Goal: Find specific page/section: Find specific page/section

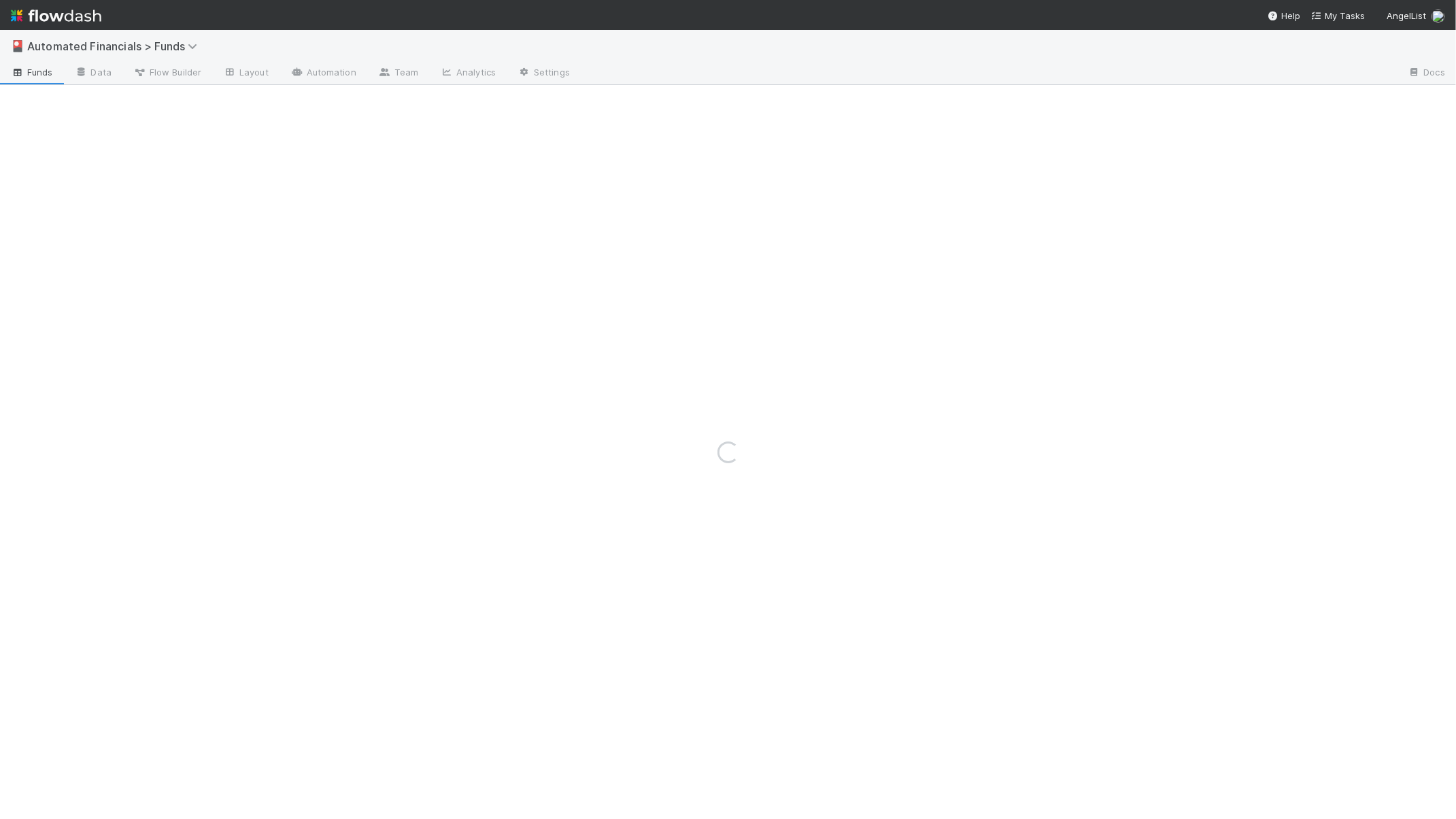
click at [68, 17] on img at bounding box center [56, 15] width 91 height 23
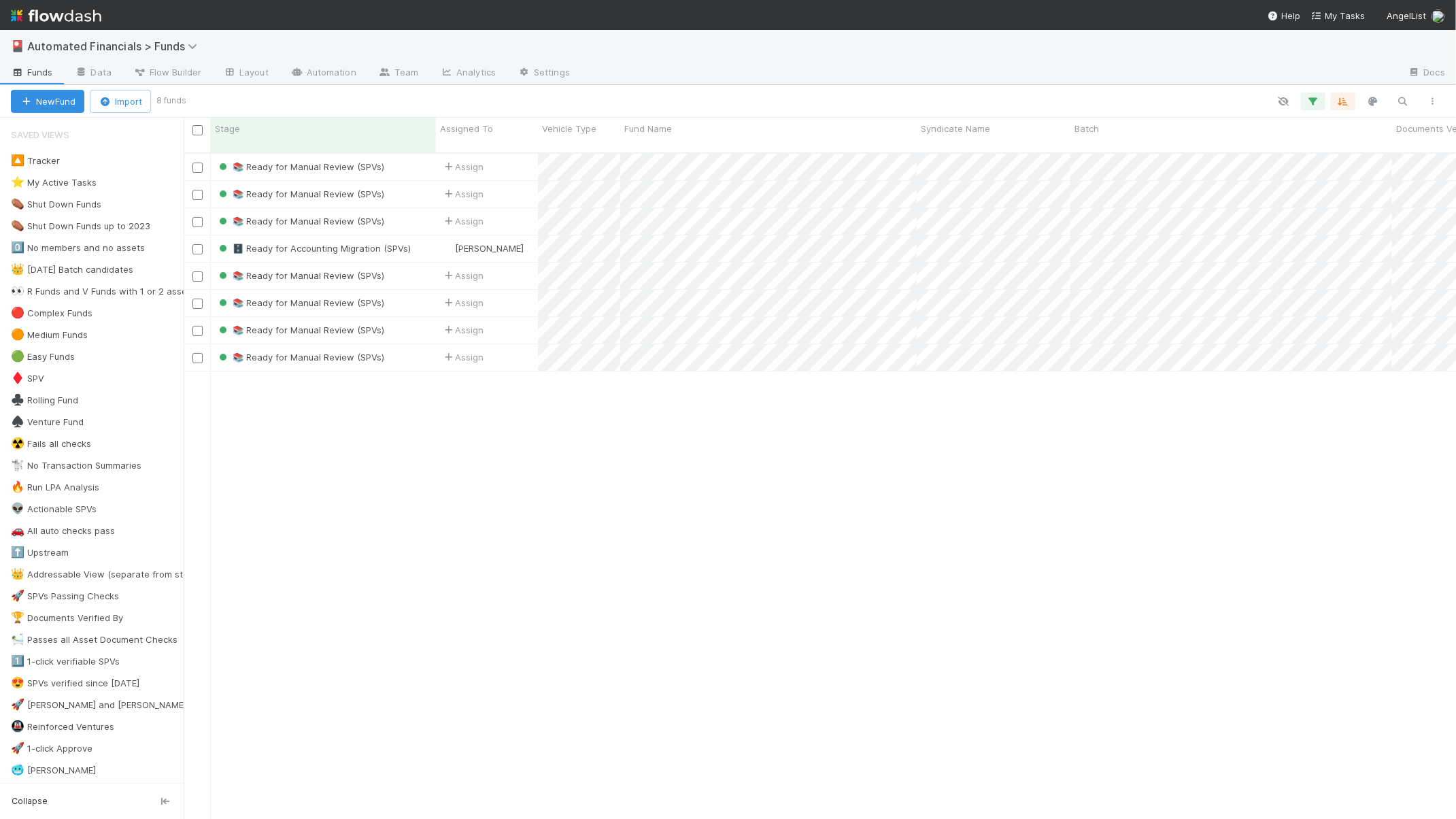
scroll to position [664, 1259]
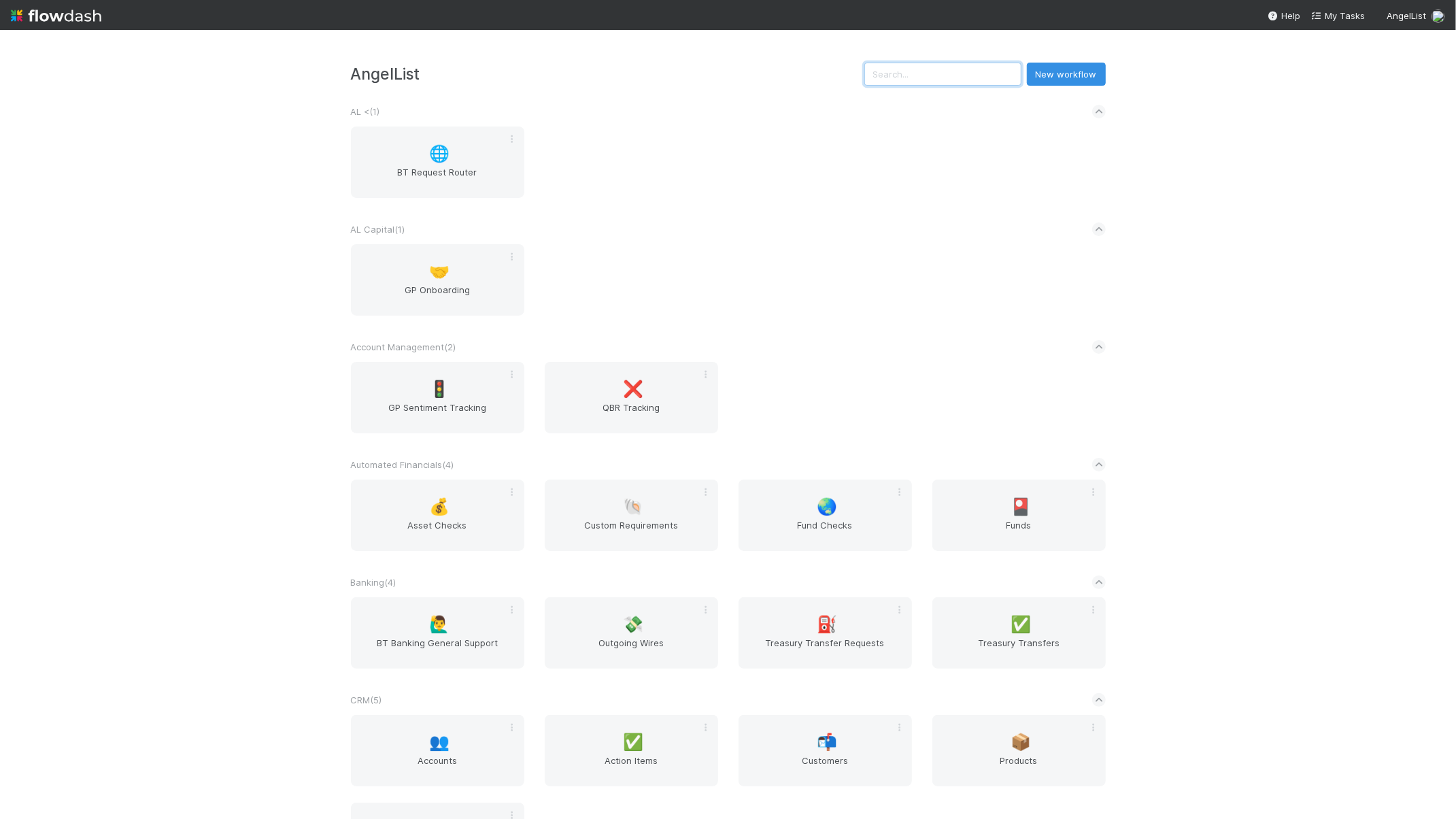
click at [968, 63] on input "text" at bounding box center [943, 74] width 157 height 23
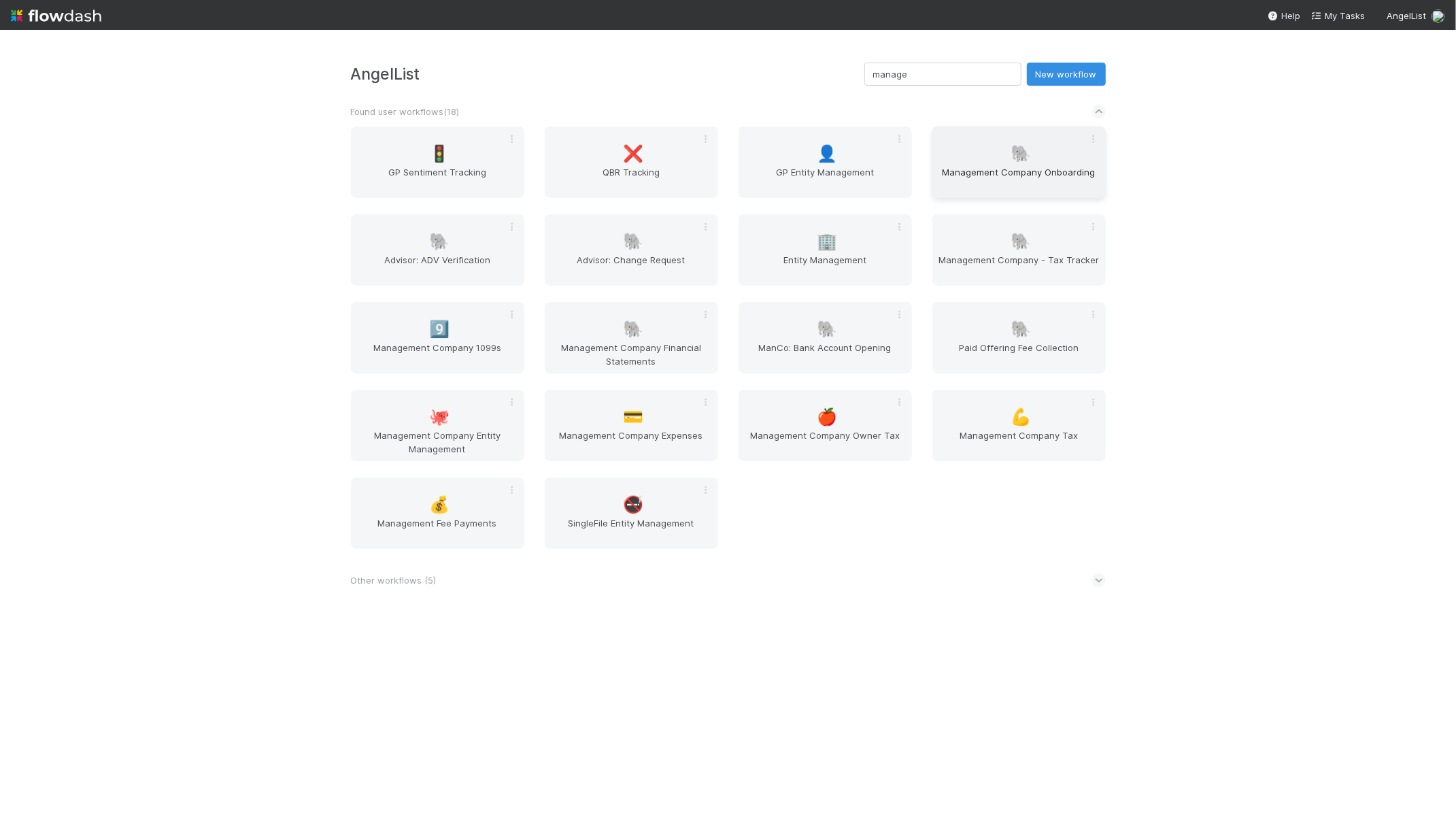
click at [1016, 176] on span "Management Company Onboarding" at bounding box center [1019, 179] width 162 height 27
click at [817, 166] on span "GP Entity Management" at bounding box center [825, 179] width 162 height 27
click at [978, 80] on input "manage" at bounding box center [943, 74] width 157 height 23
click at [979, 79] on input "manage" at bounding box center [943, 74] width 157 height 23
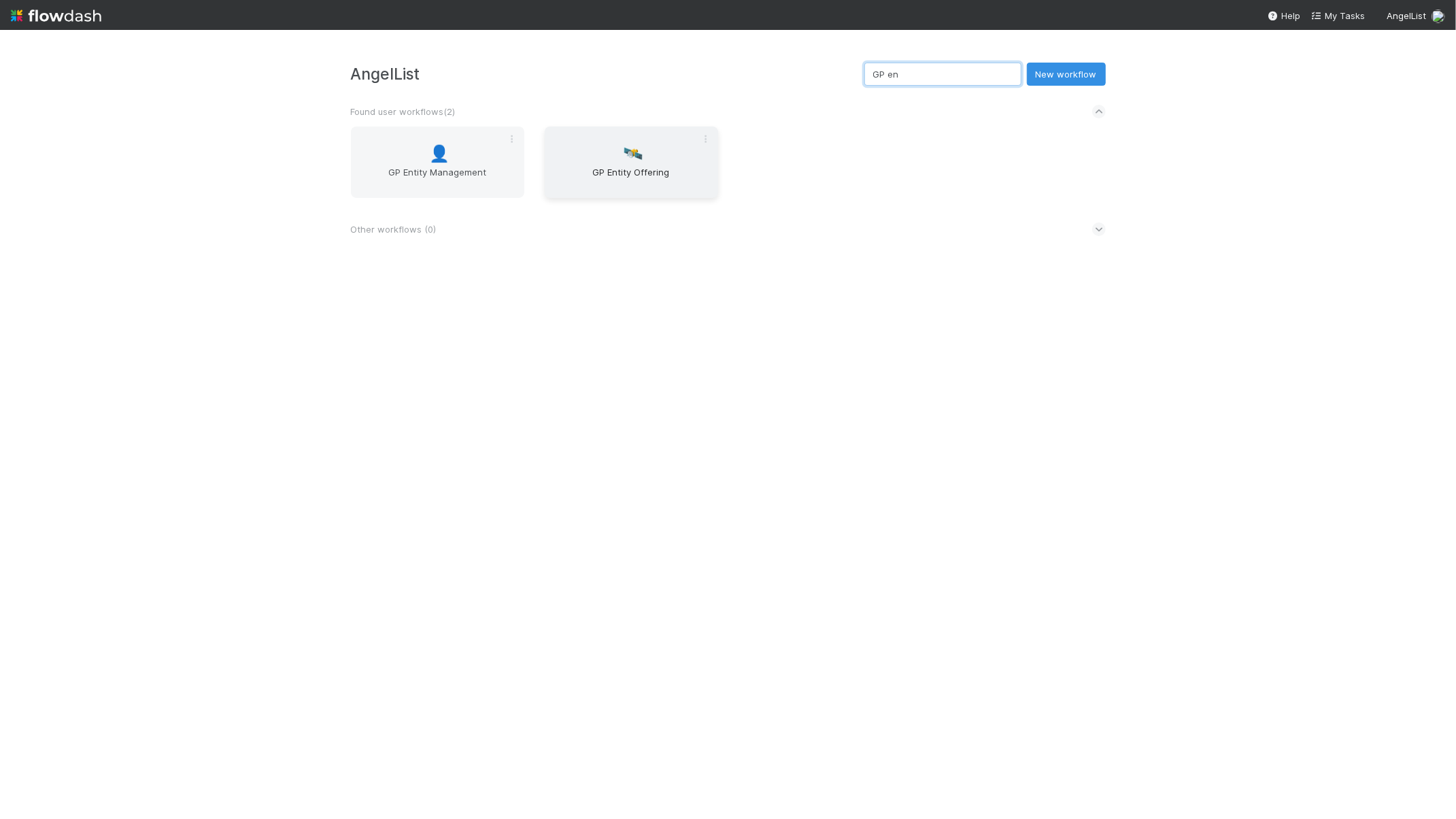
type input "GP en"
click at [584, 156] on div "🛰️ GP Entity Offering" at bounding box center [631, 162] width 173 height 72
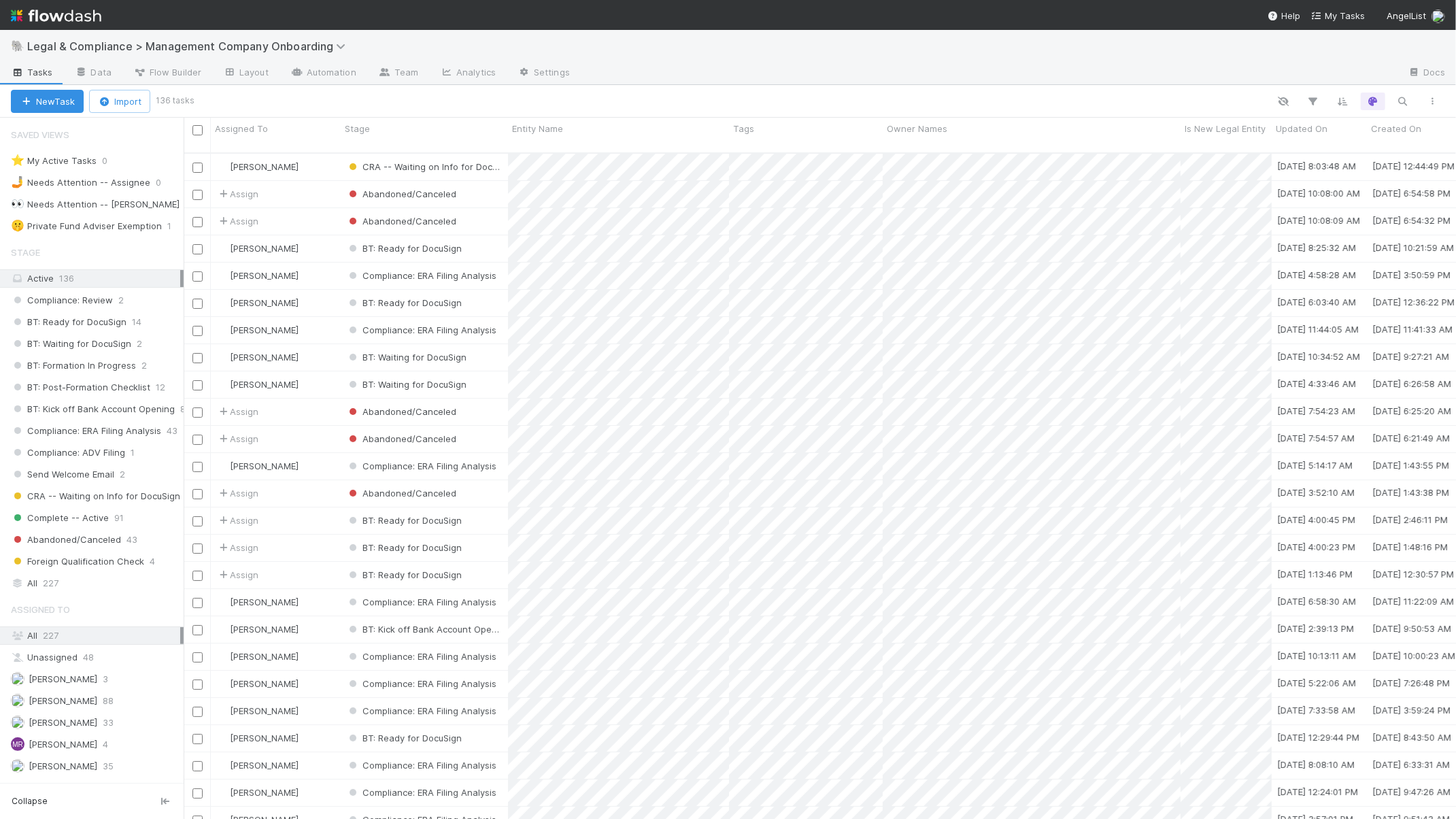
scroll to position [14, 14]
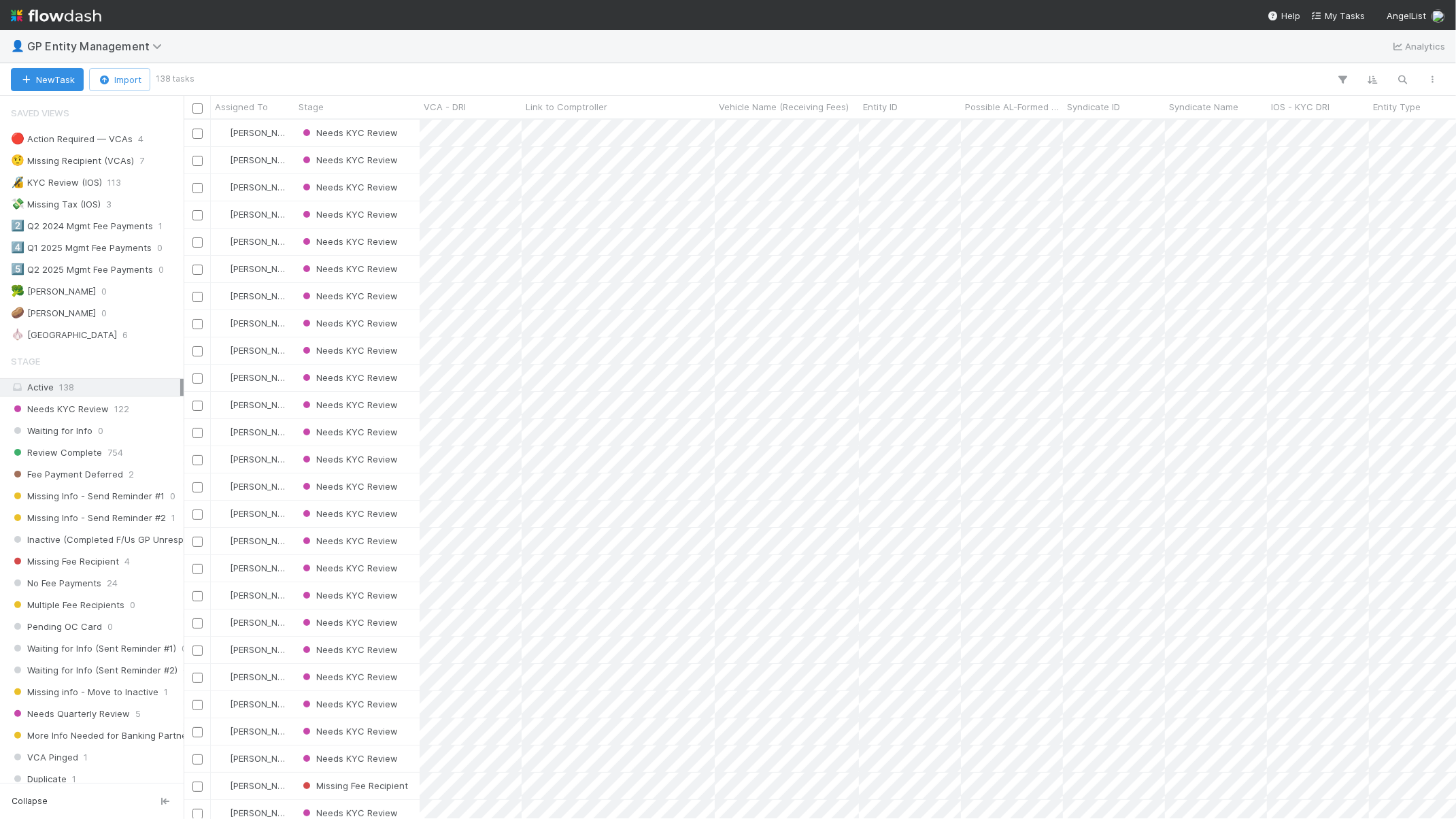
scroll to position [14, 14]
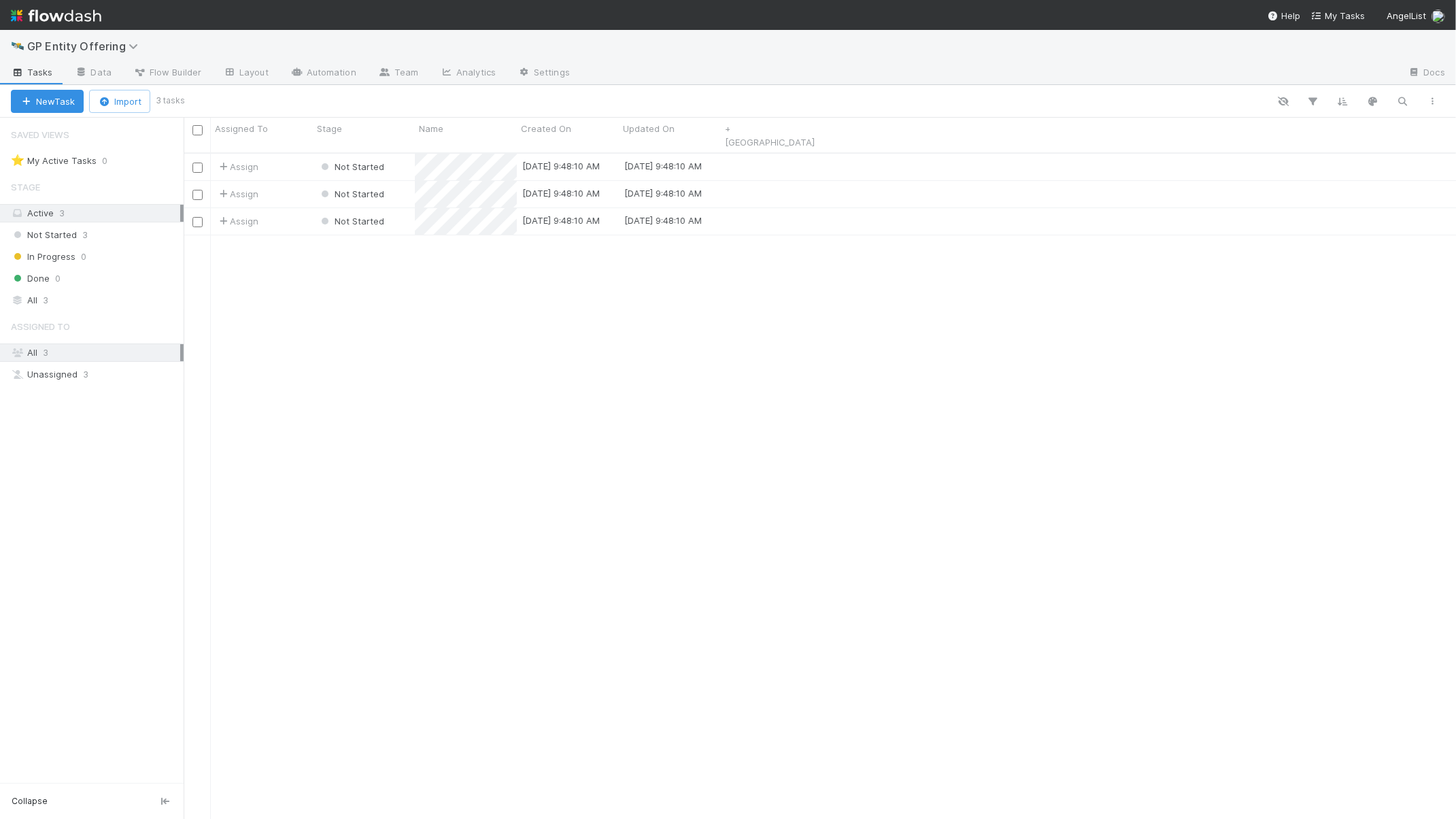
scroll to position [14, 14]
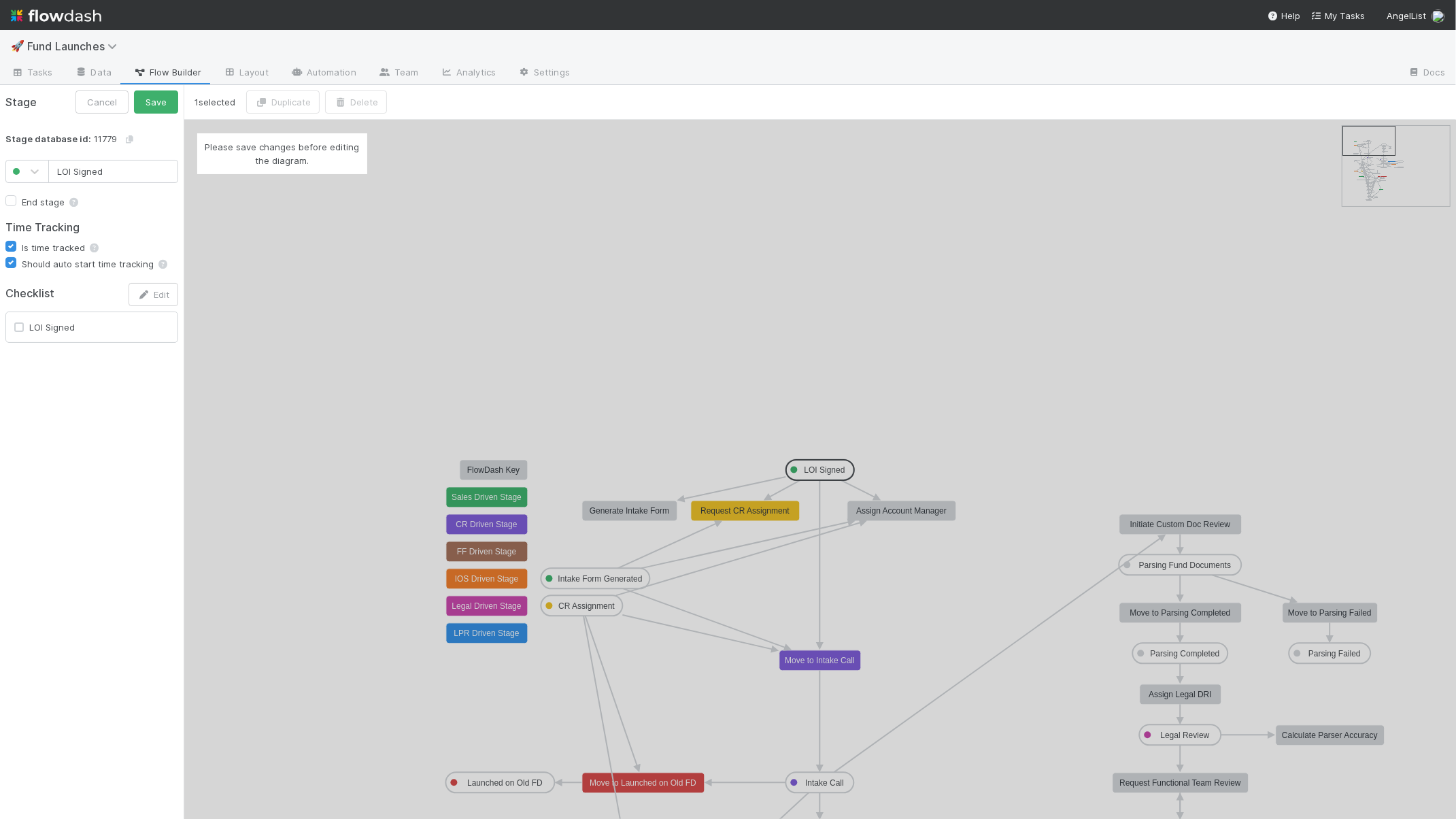
type input "LOI Signed"
click at [1096, 217] on div "Please save changes before editing the diagram." at bounding box center [820, 469] width 1272 height 699
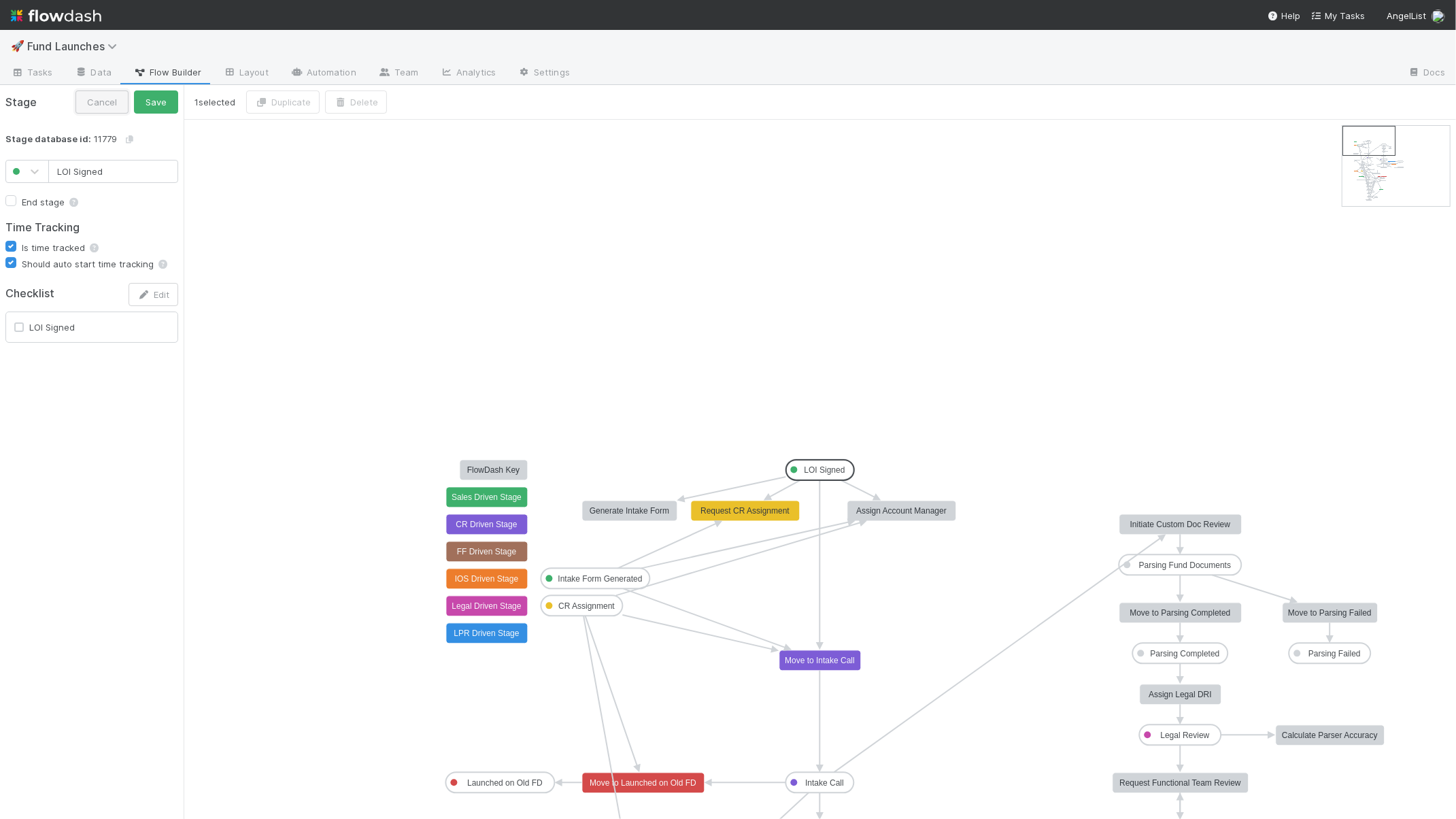
click at [116, 107] on button "Cancel" at bounding box center [102, 102] width 53 height 23
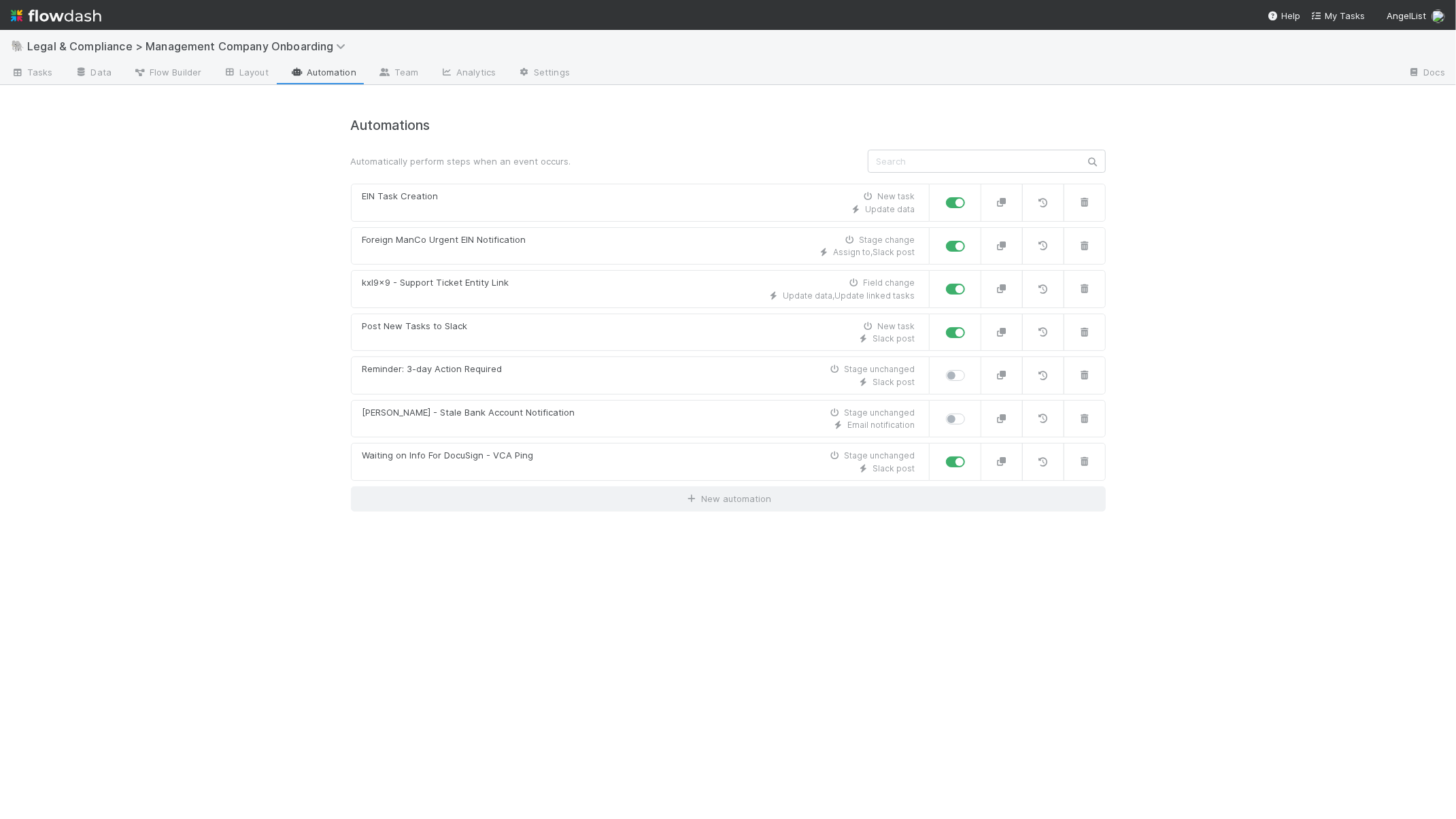
click at [609, 510] on div "Automations Automatically perform steps when an event occurs. EIN Task Creation…" at bounding box center [728, 460] width 775 height 717
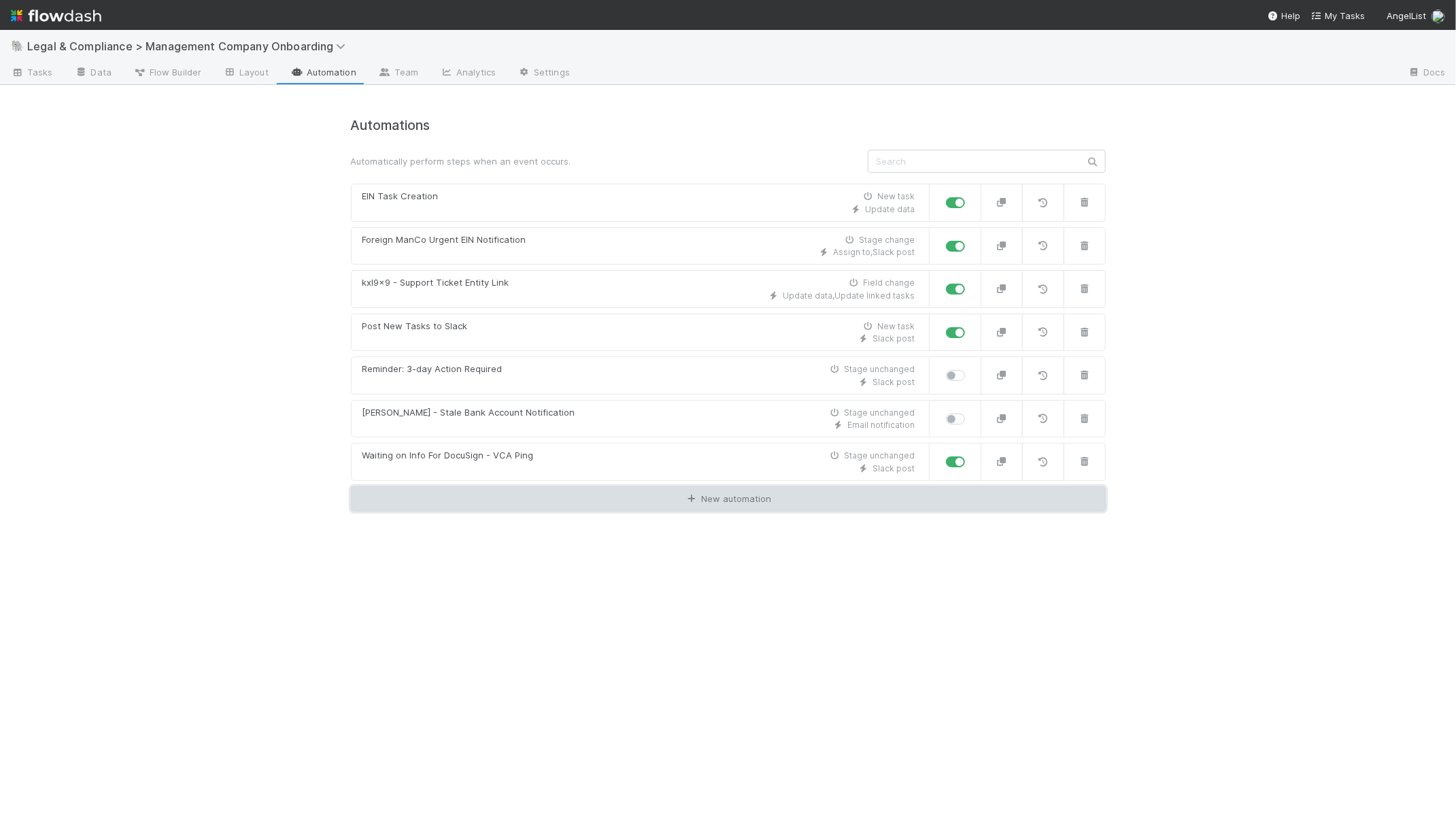
click at [594, 495] on link "New automation" at bounding box center [728, 499] width 755 height 25
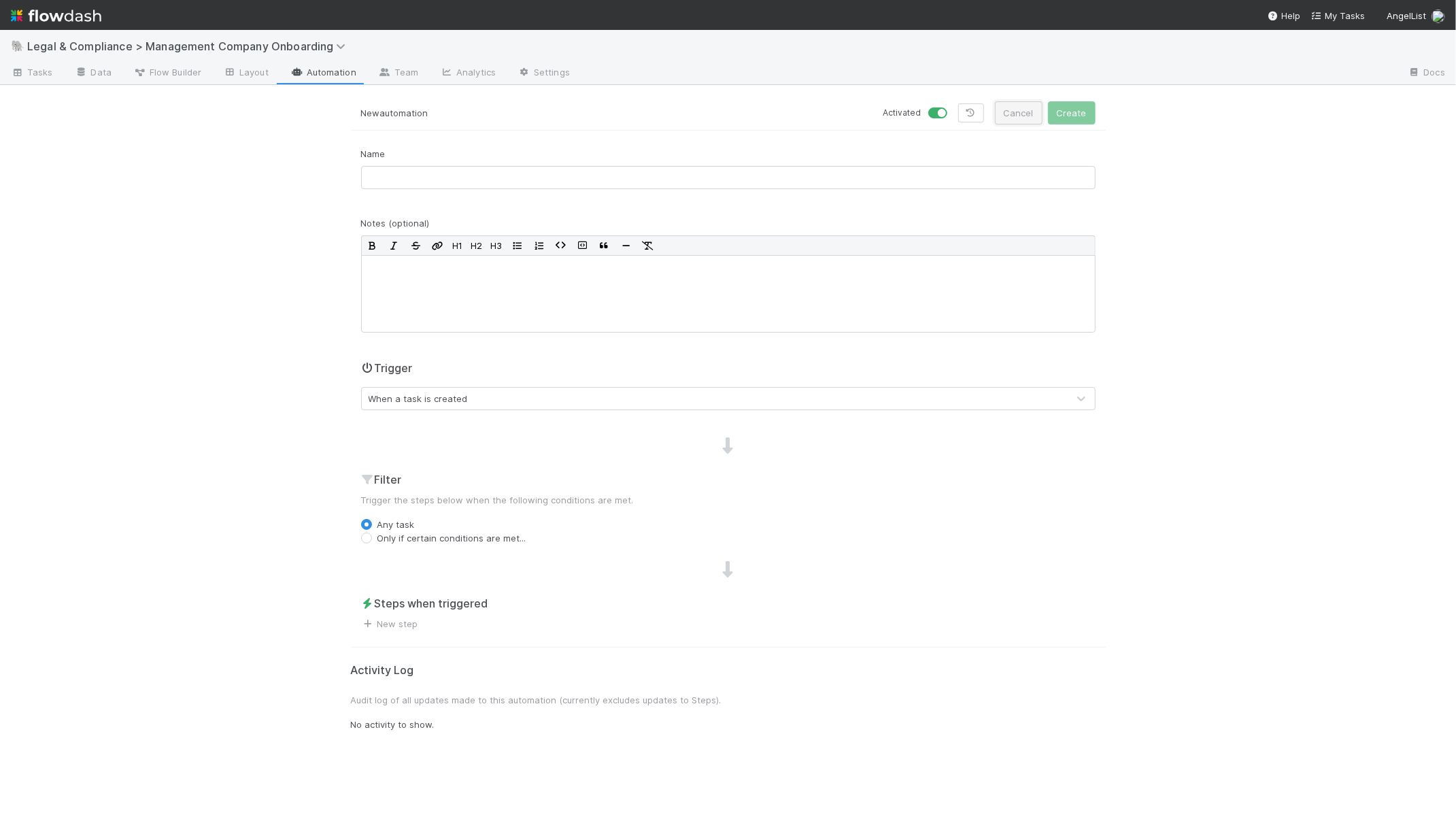
click at [1026, 114] on button "Cancel" at bounding box center [1019, 112] width 48 height 23
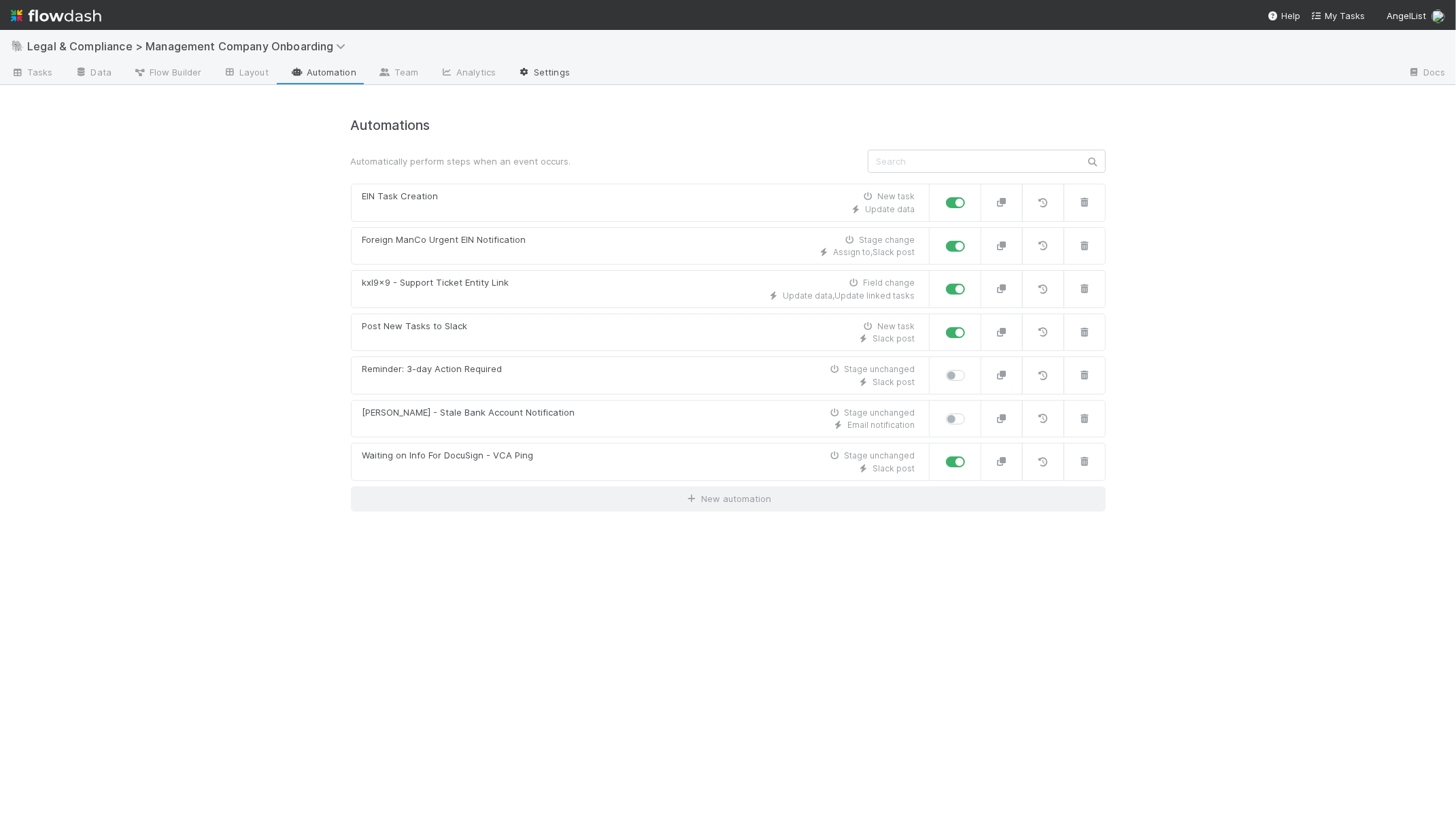
click at [538, 63] on link "Settings" at bounding box center [543, 73] width 74 height 21
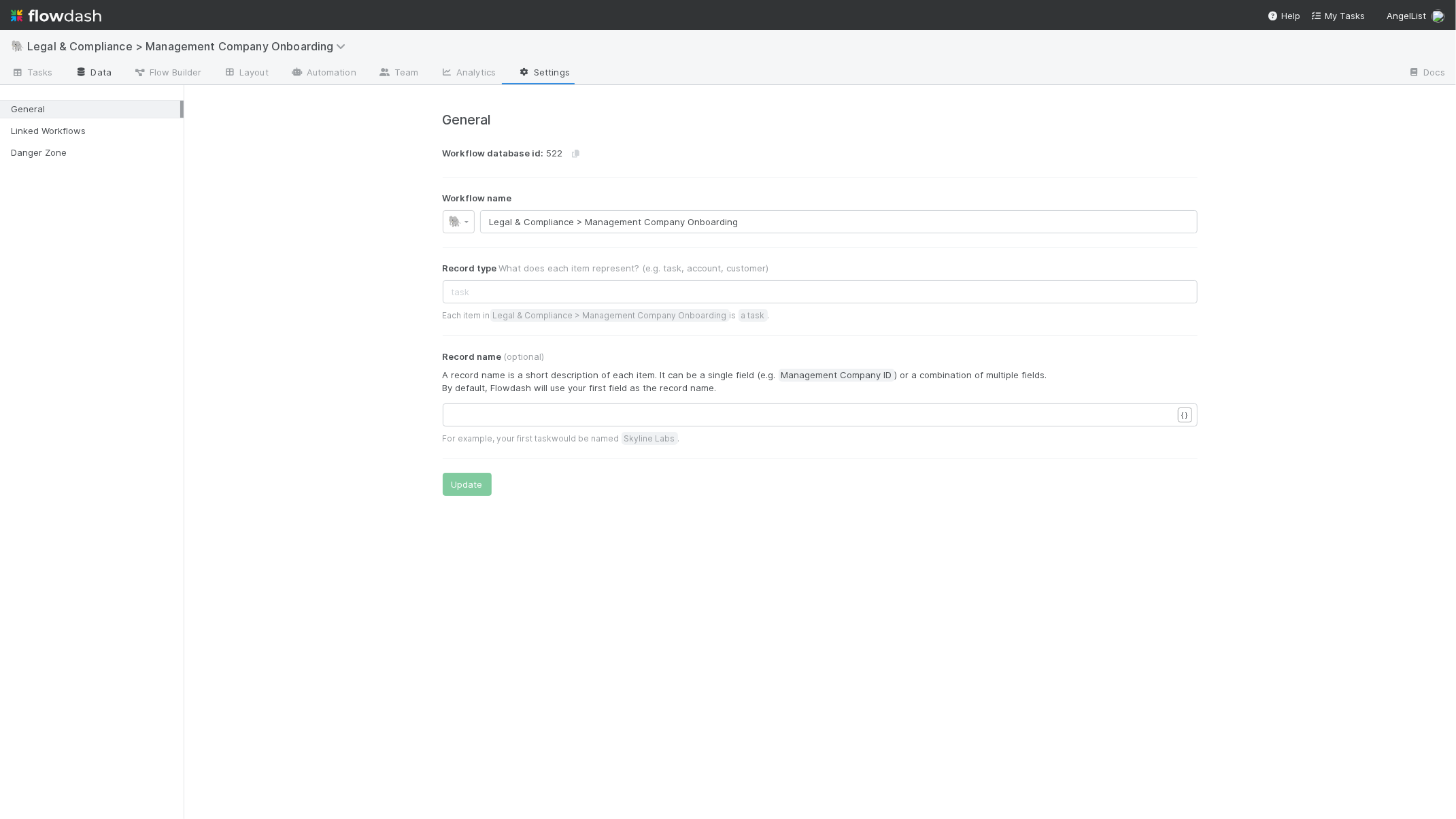
click at [99, 71] on link "Data" at bounding box center [93, 73] width 59 height 21
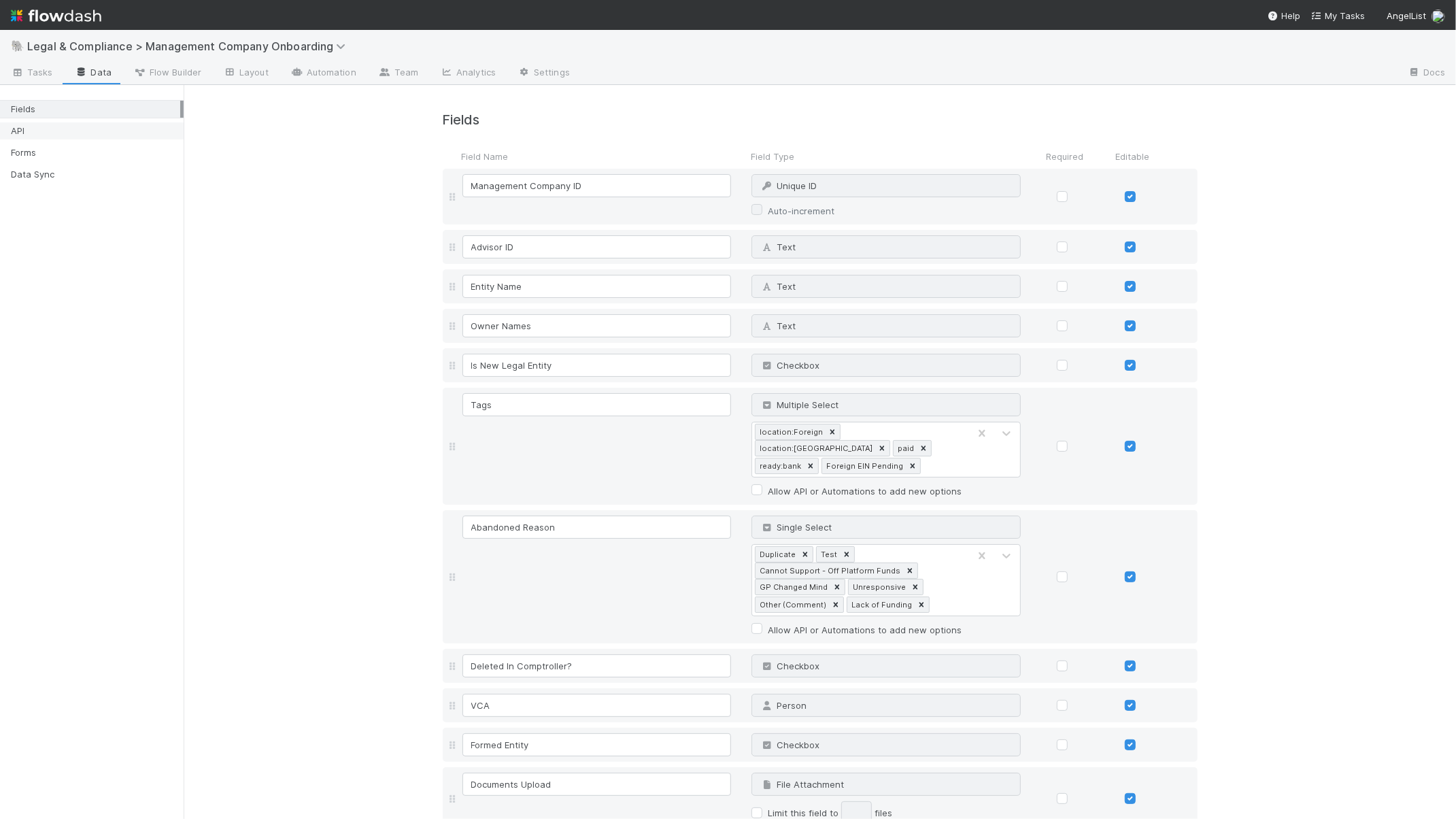
click at [100, 134] on div "API" at bounding box center [95, 130] width 169 height 17
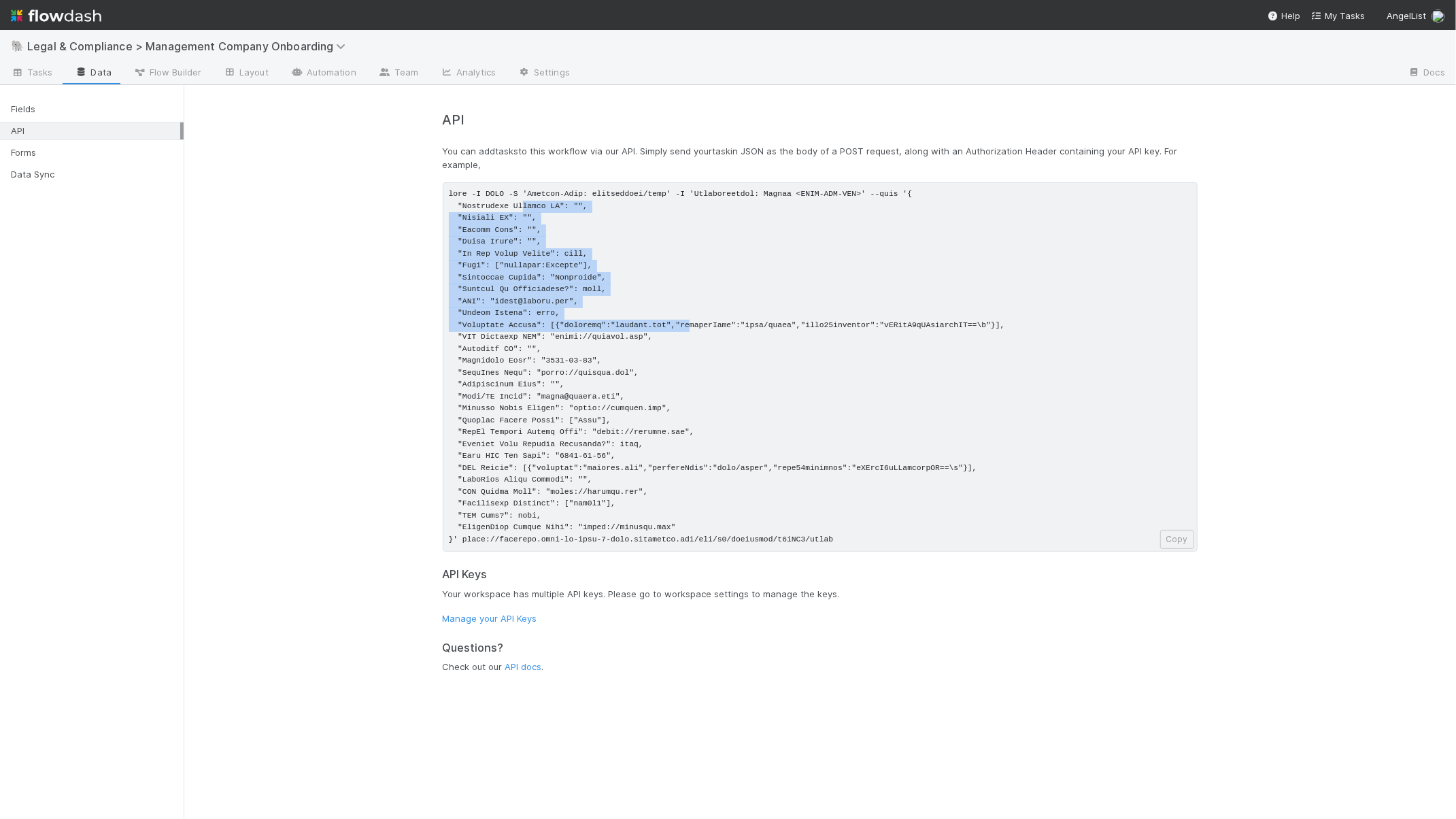
drag, startPoint x: 521, startPoint y: 202, endPoint x: 689, endPoint y: 330, distance: 211.2
click at [689, 330] on pre at bounding box center [820, 367] width 755 height 369
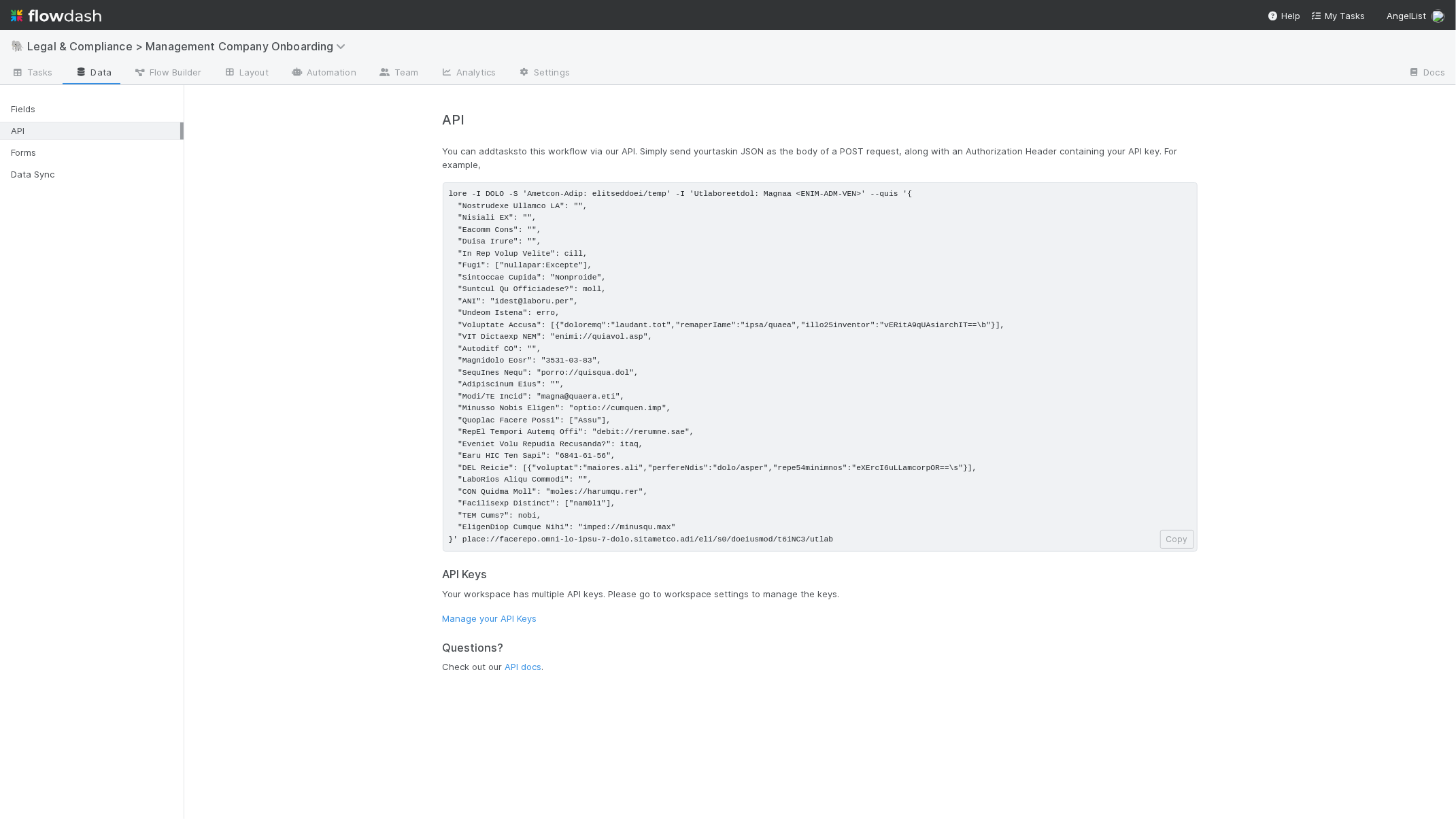
click at [319, 297] on div "API You can add tasks to this workflow via our API. Simply send your task in JS…" at bounding box center [820, 390] width 1272 height 610
click at [67, 154] on div "Forms" at bounding box center [95, 152] width 169 height 17
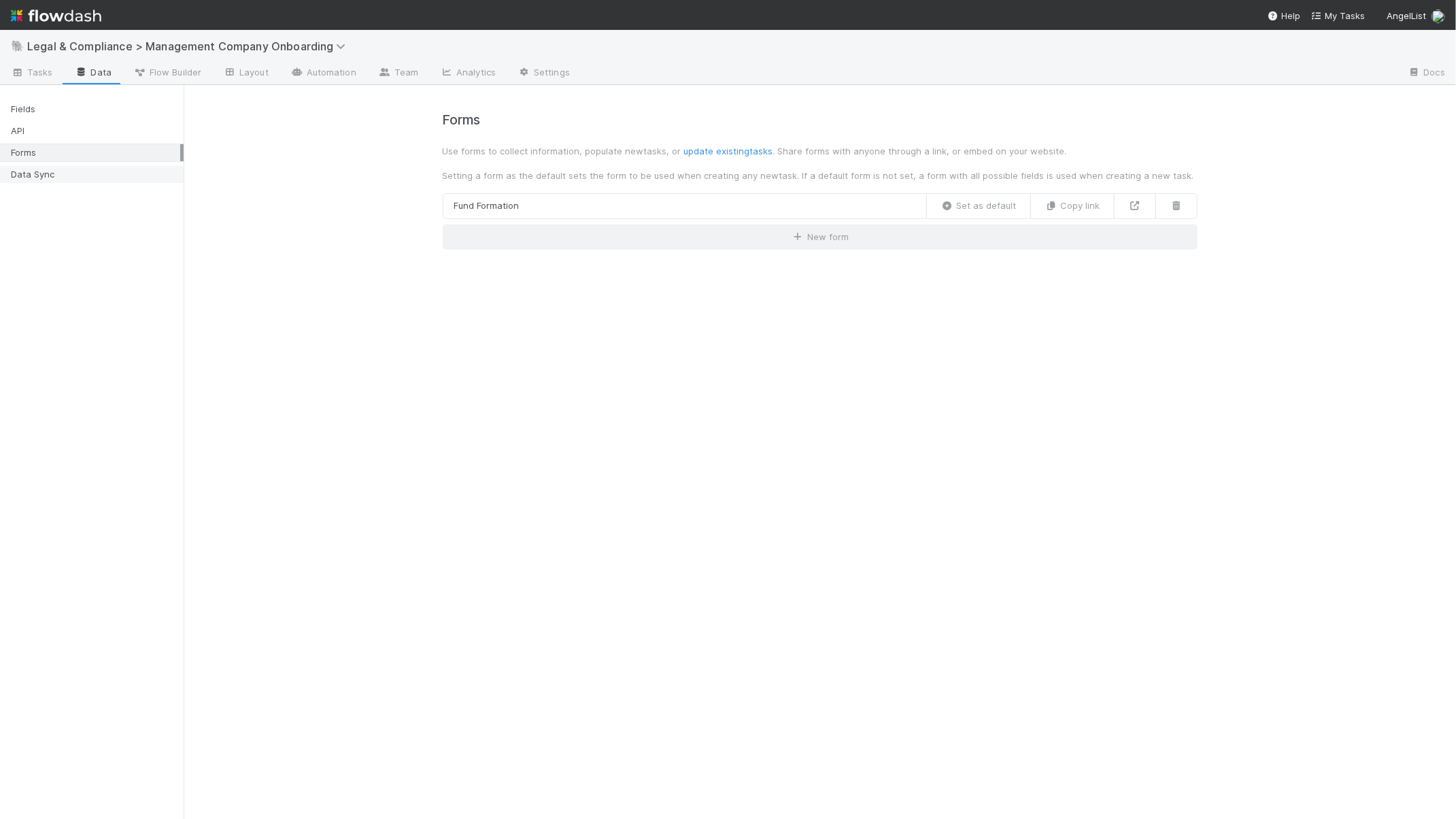
click at [87, 168] on div "Data Sync" at bounding box center [95, 174] width 169 height 17
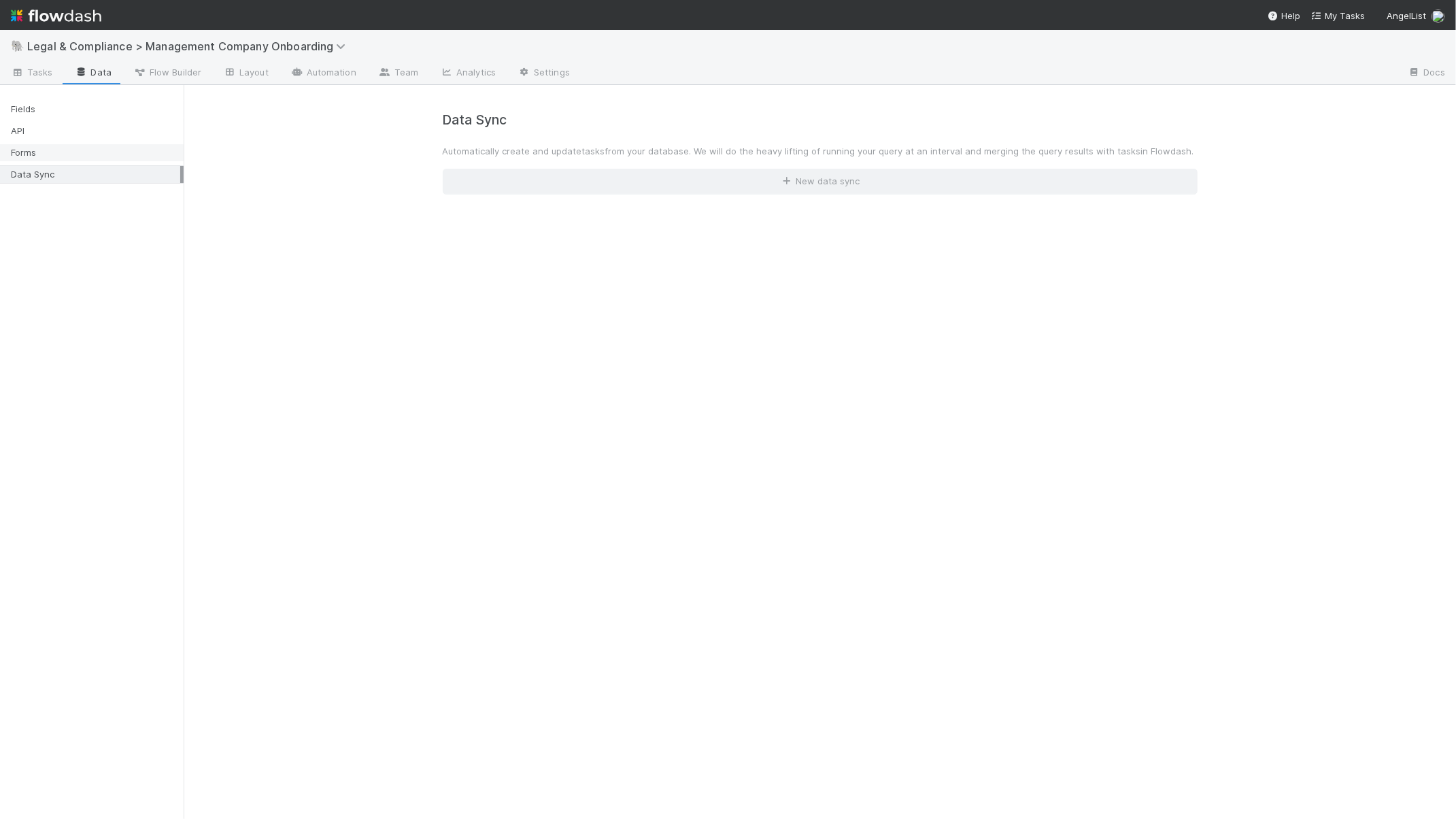
click at [87, 145] on div "Forms" at bounding box center [95, 152] width 169 height 17
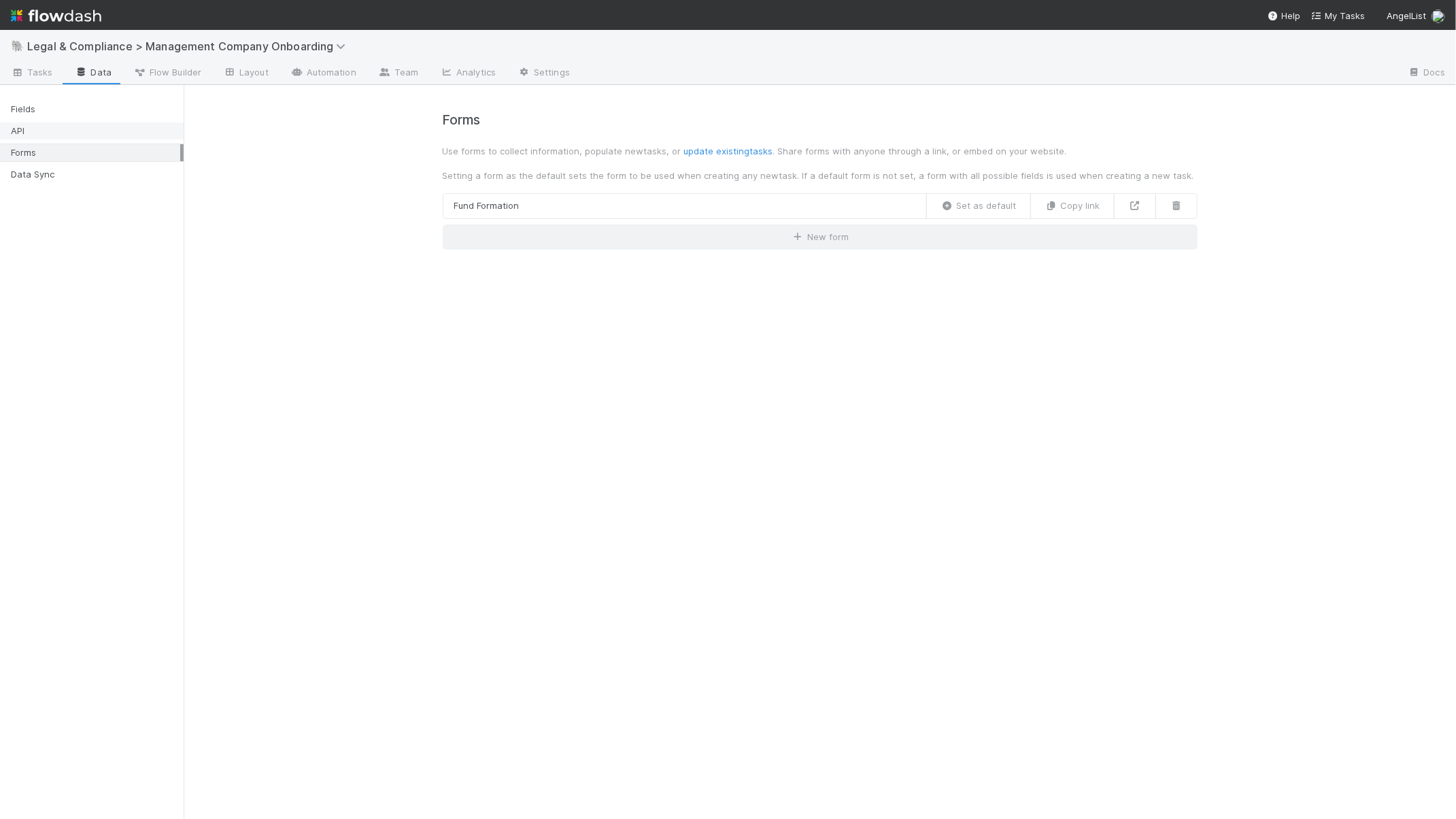
click at [84, 125] on div "API" at bounding box center [95, 130] width 169 height 17
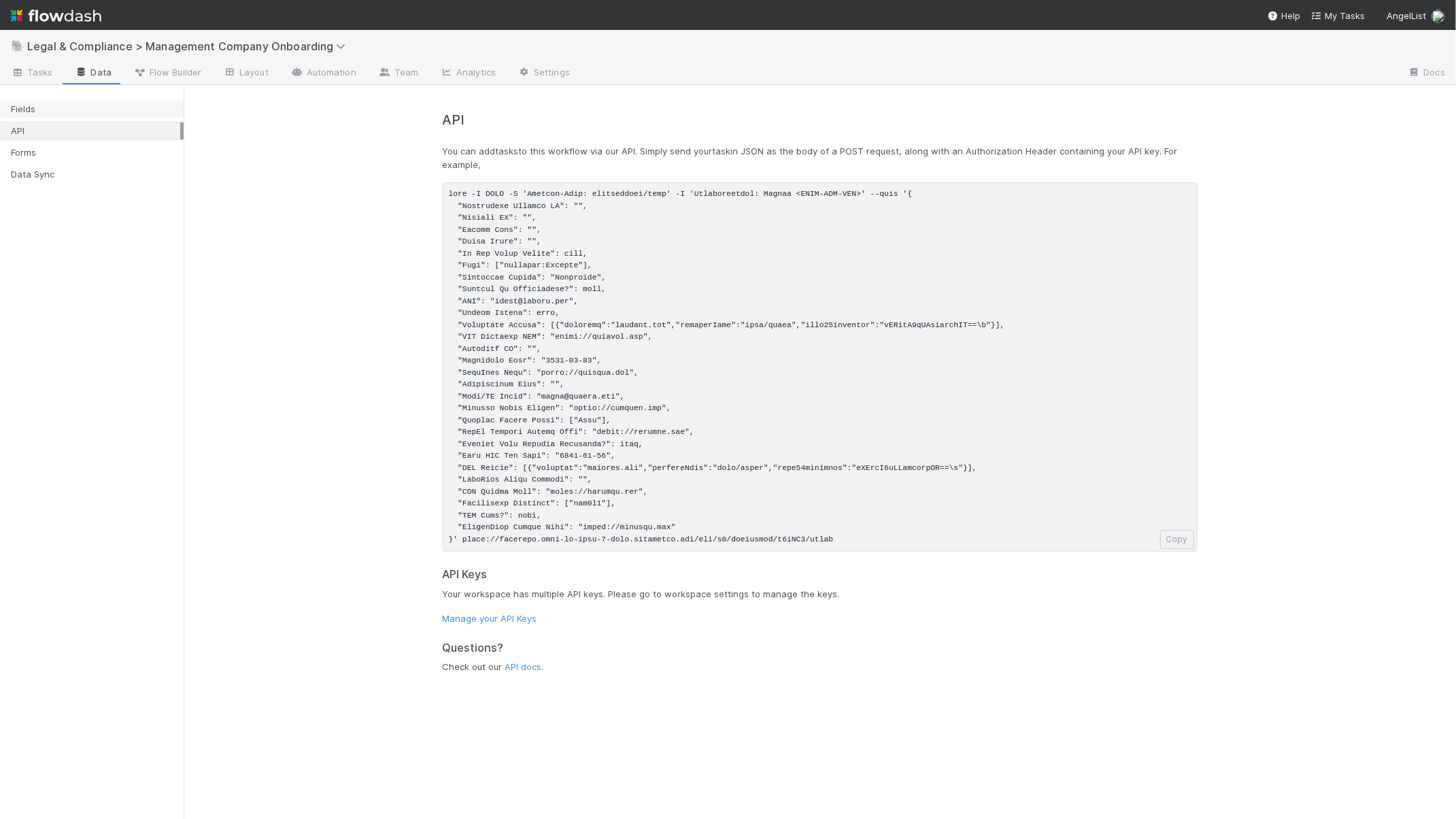
click at [87, 113] on div "Fields" at bounding box center [95, 109] width 169 height 17
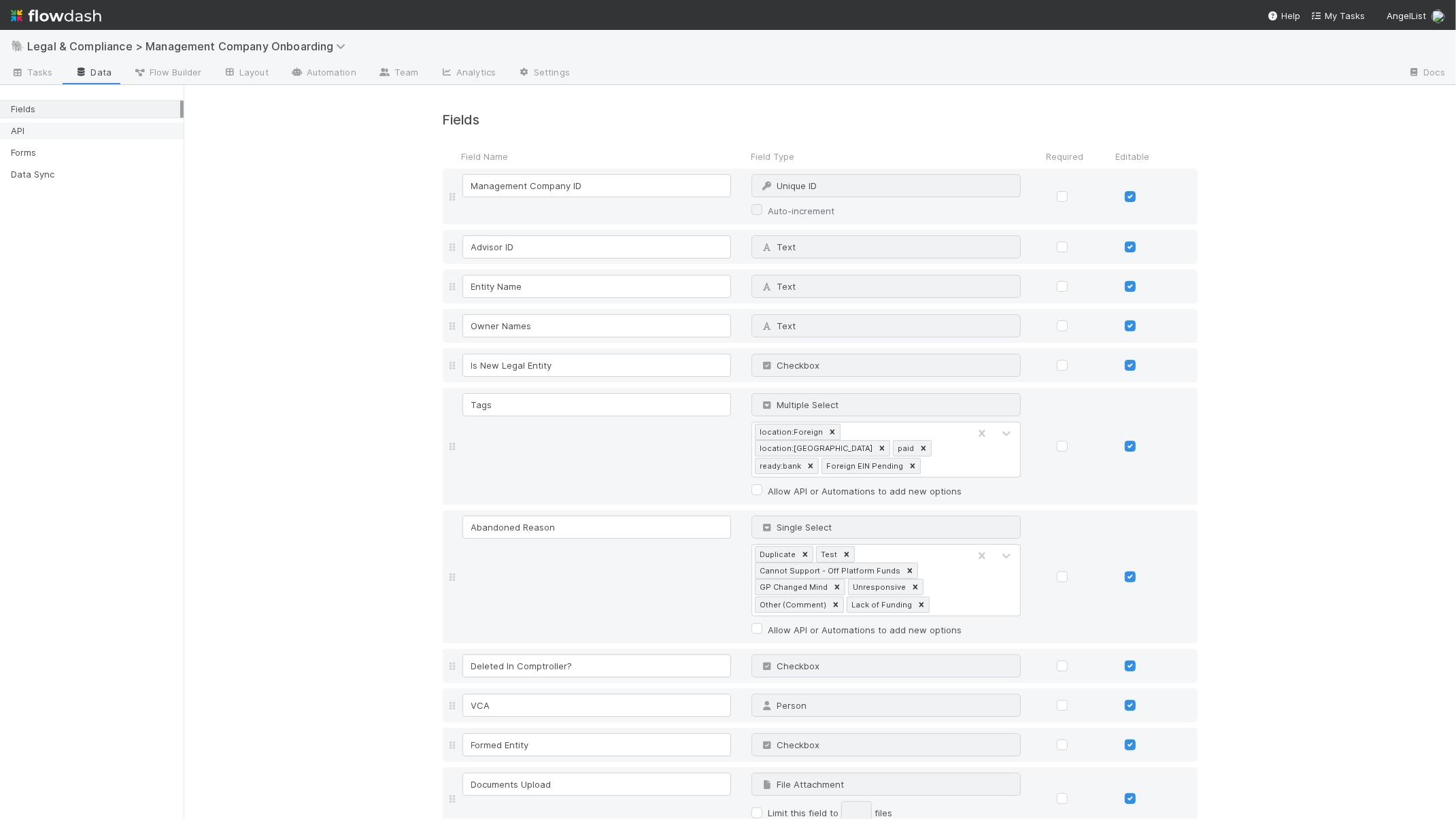
click at [95, 130] on div "API" at bounding box center [95, 130] width 169 height 17
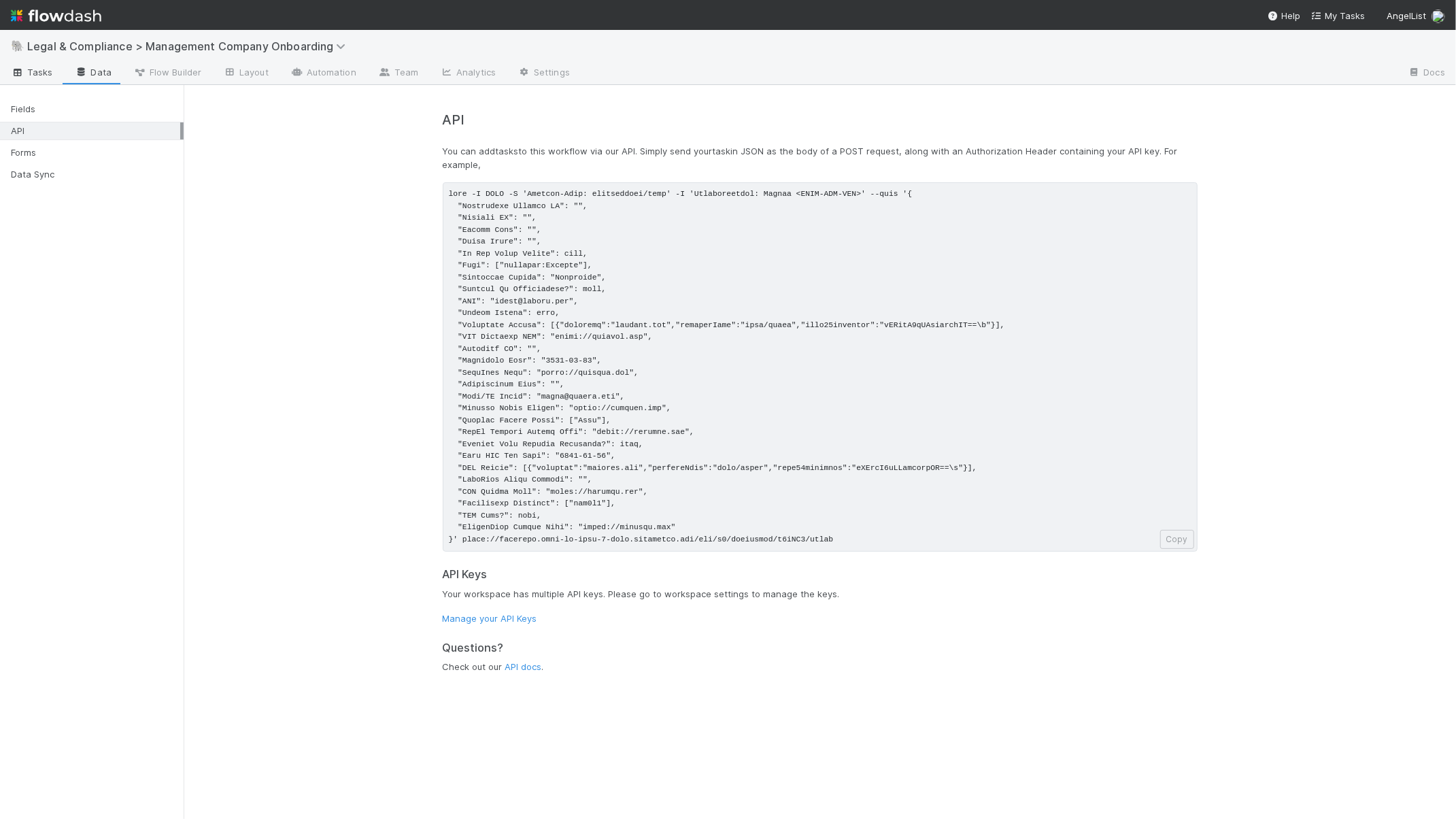
click at [46, 80] on link "Tasks" at bounding box center [32, 73] width 64 height 21
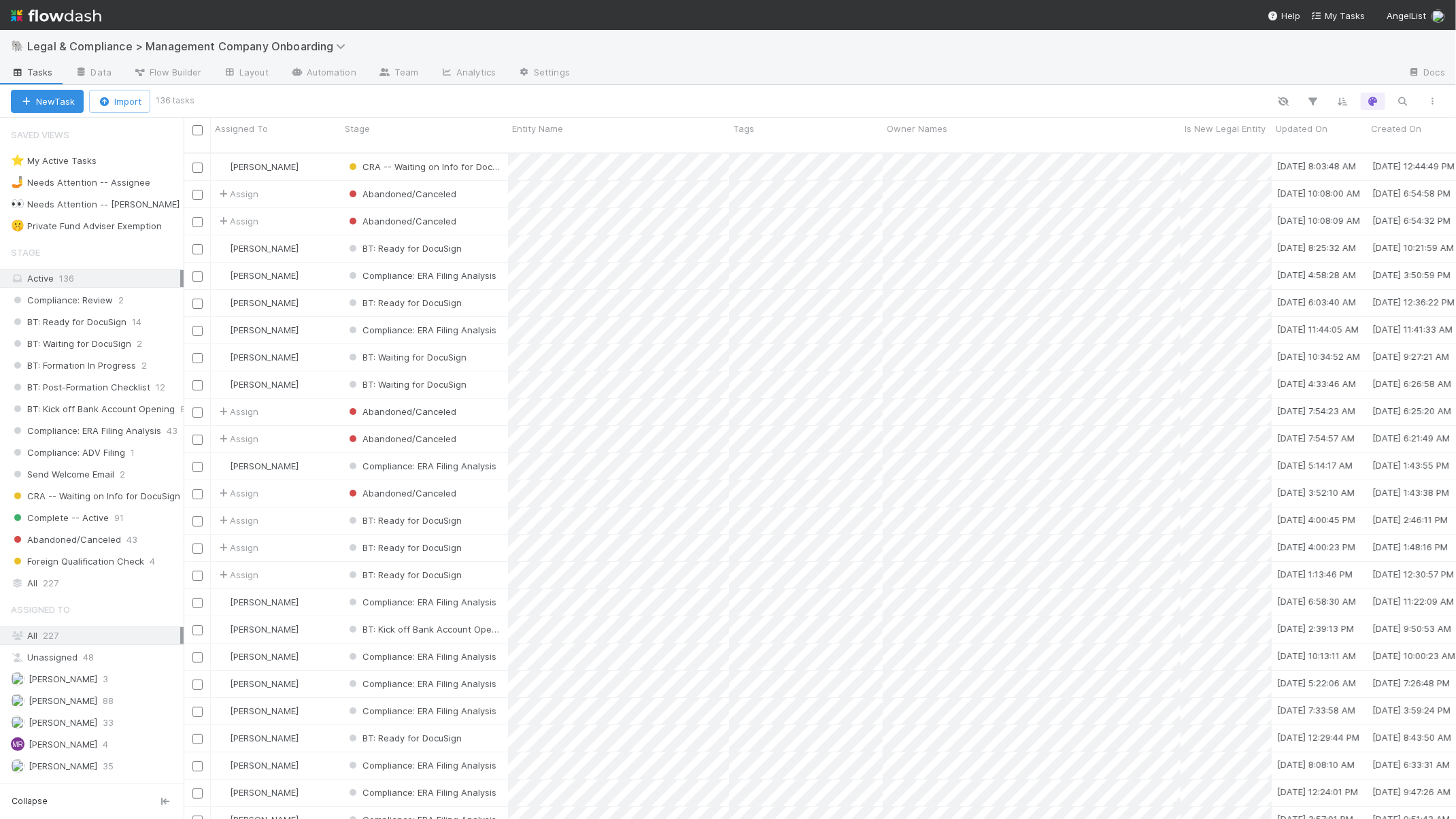
scroll to position [664, 1259]
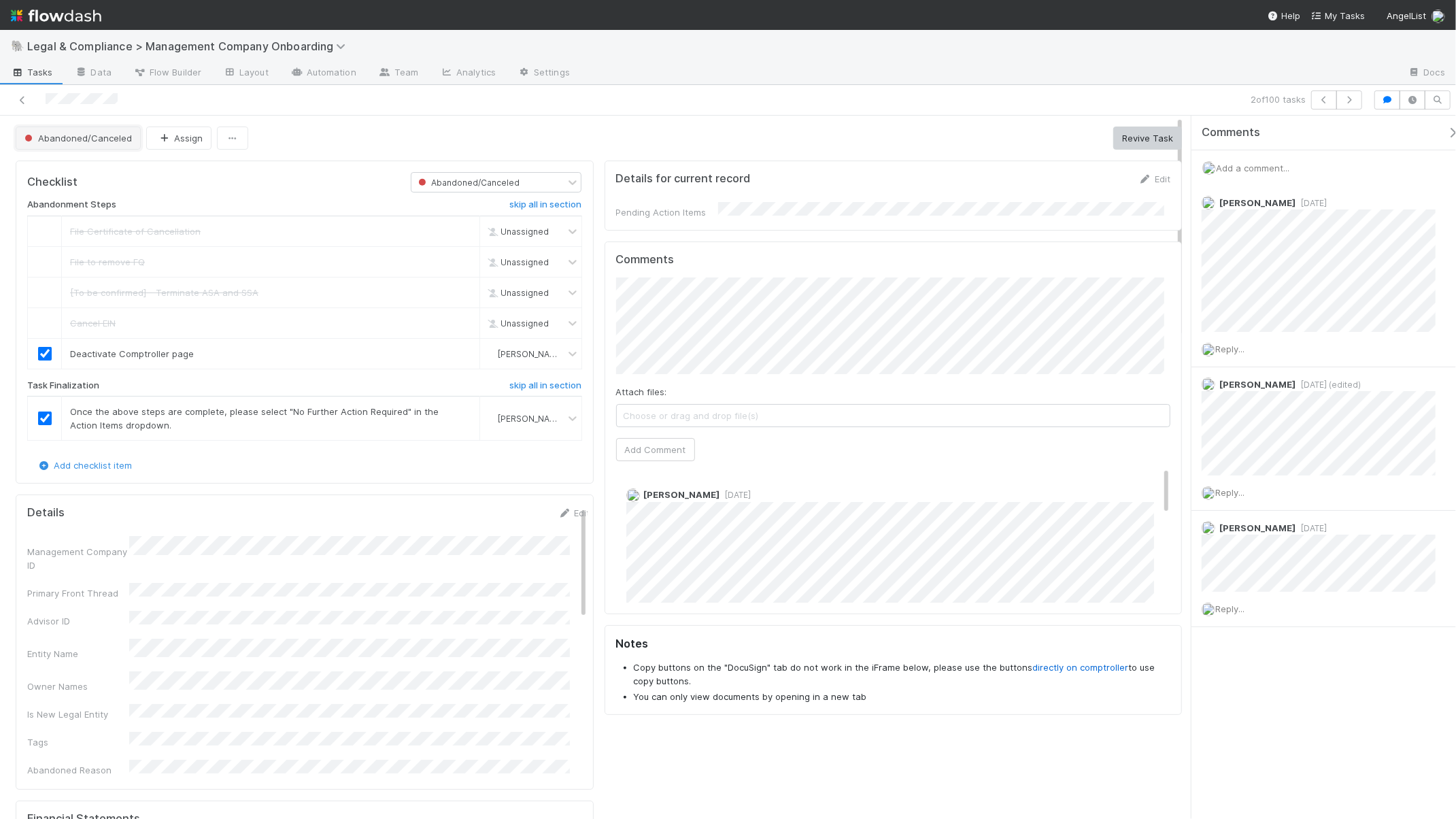
click at [98, 141] on span "Abandoned/Canceled" at bounding box center [76, 138] width 111 height 11
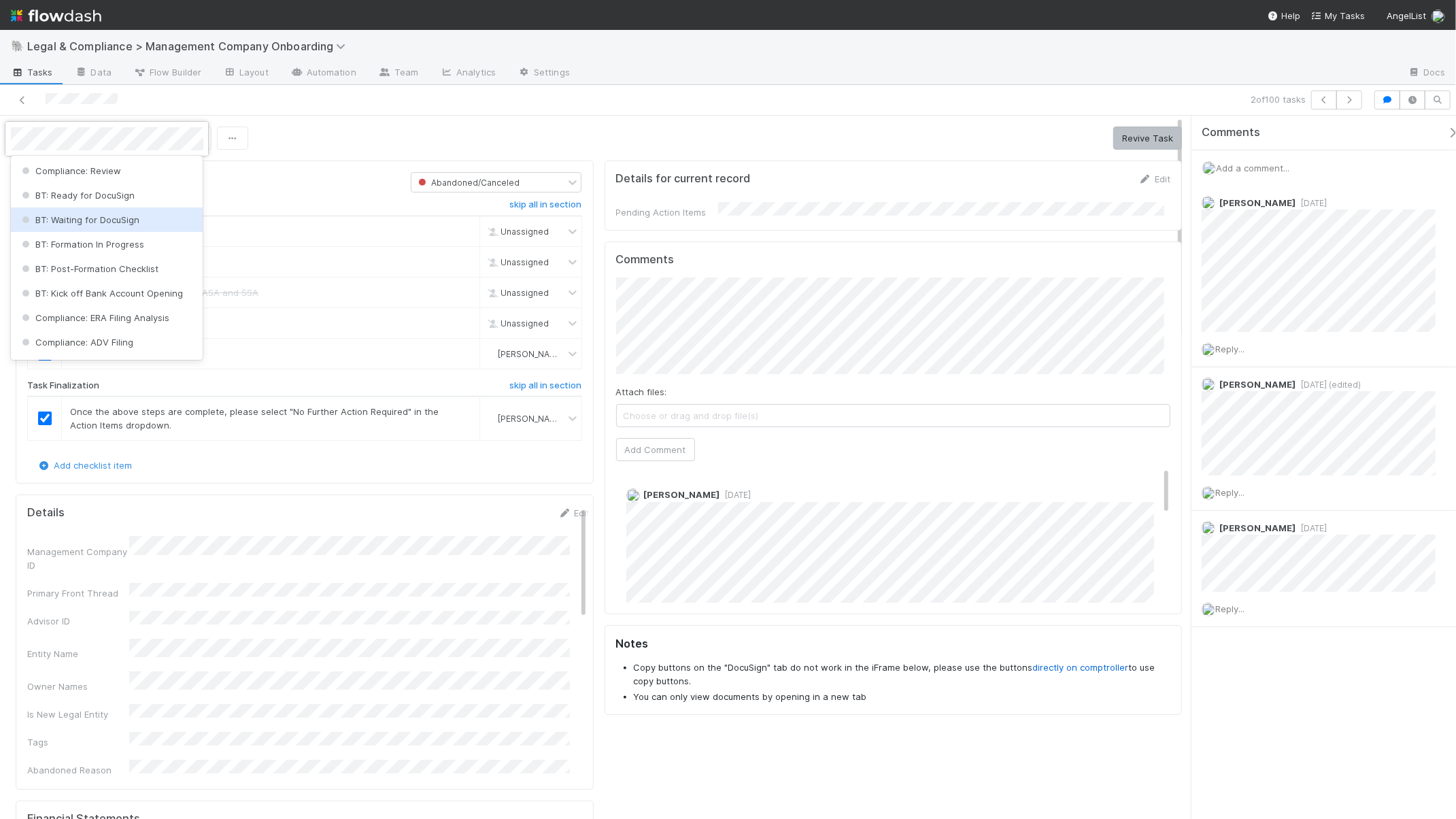
drag, startPoint x: 974, startPoint y: 135, endPoint x: 1164, endPoint y: 129, distance: 190.1
click at [974, 135] on div at bounding box center [728, 410] width 1456 height 819
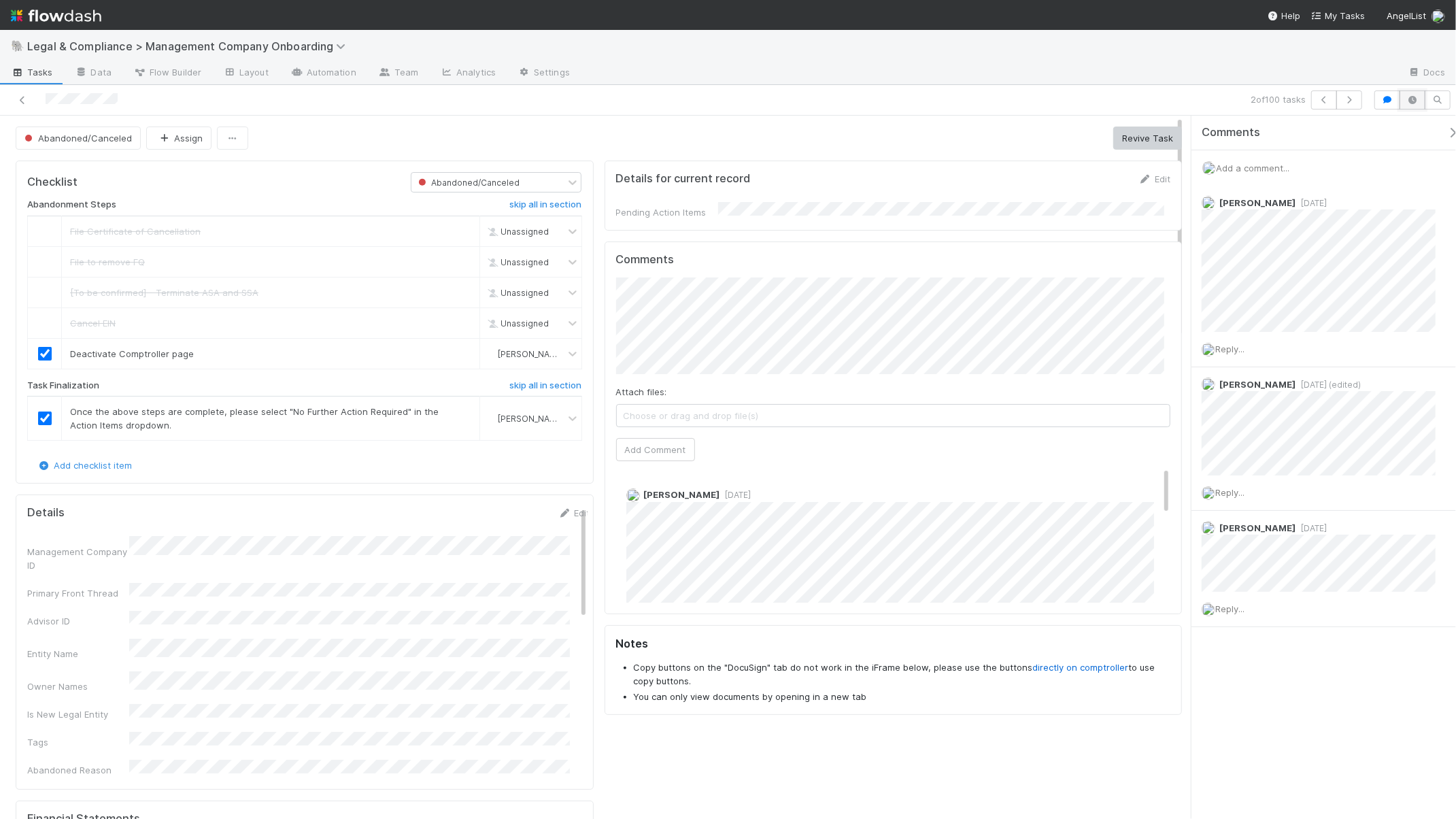
click at [1415, 103] on icon "button" at bounding box center [1412, 100] width 14 height 8
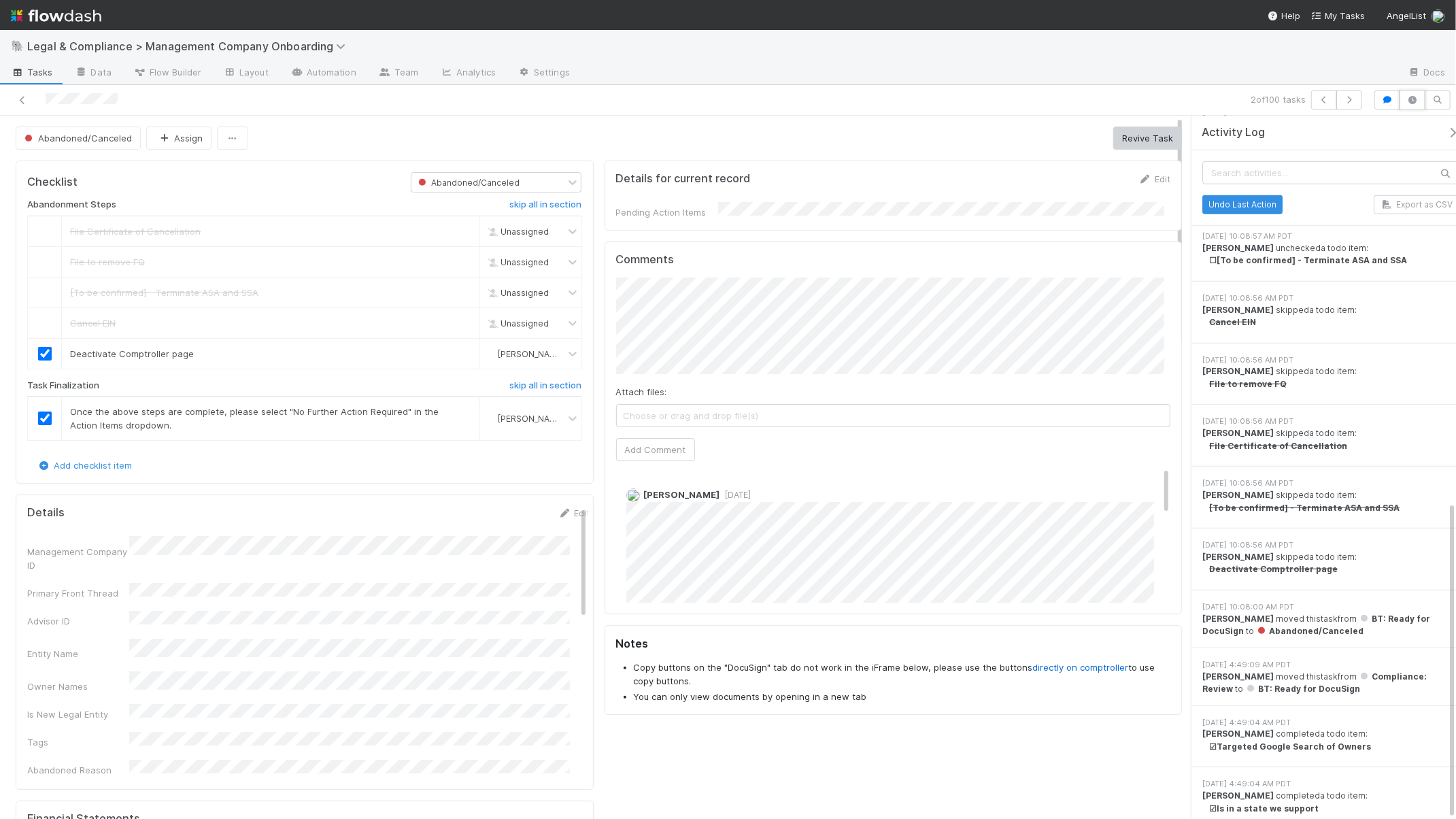
scroll to position [852, 0]
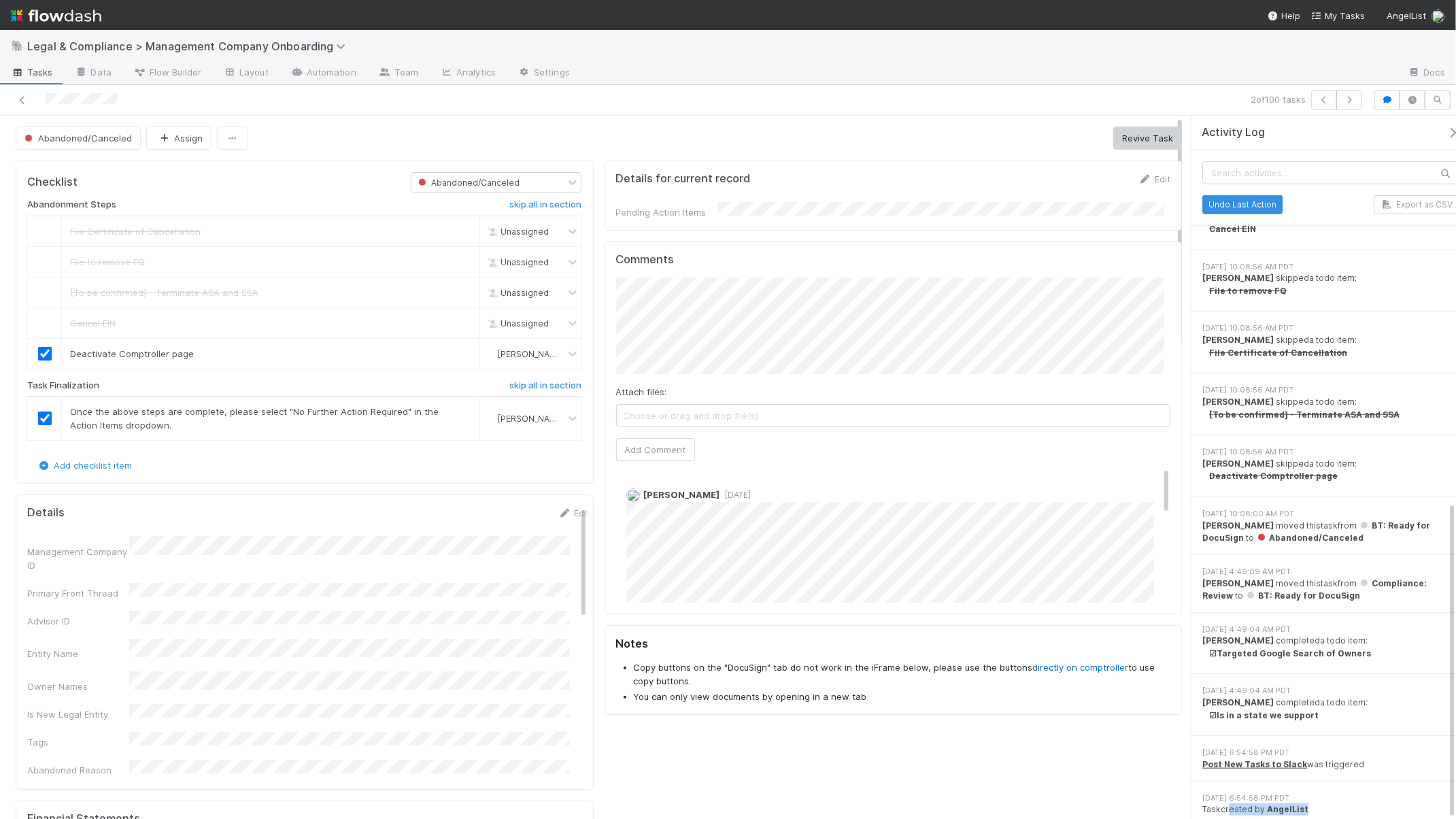
drag, startPoint x: 1228, startPoint y: 801, endPoint x: 1313, endPoint y: 802, distance: 85.0
click at [1313, 803] on div "Task created by AngelList" at bounding box center [1330, 809] width 256 height 12
click at [1289, 804] on strong "AngelList" at bounding box center [1287, 809] width 41 height 10
click at [1228, 795] on div "7/10/25, 6:54:58 PM PDT" at bounding box center [1330, 798] width 256 height 12
click at [95, 70] on link "Data" at bounding box center [93, 73] width 59 height 21
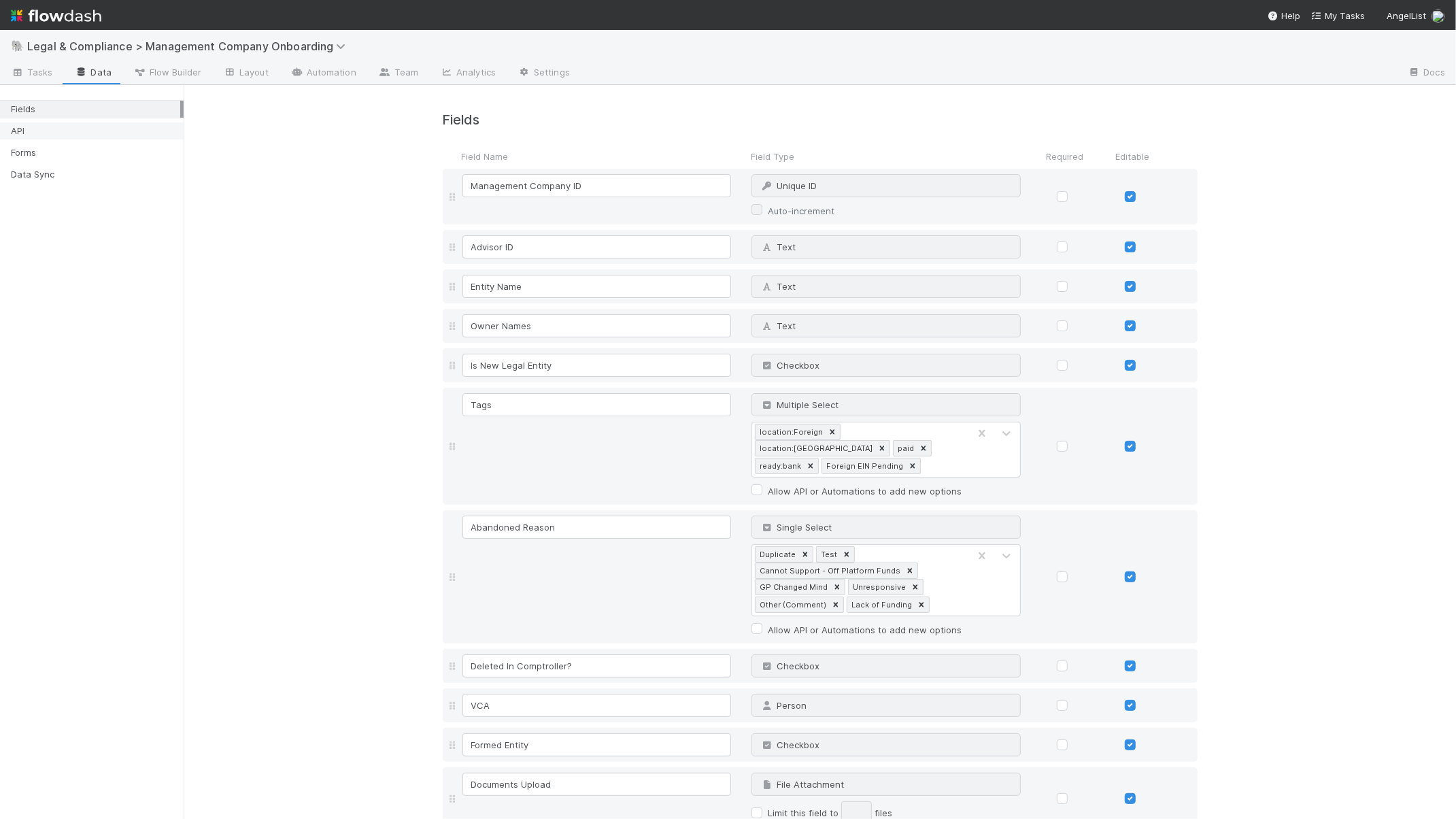
click at [52, 134] on div "API" at bounding box center [95, 130] width 169 height 17
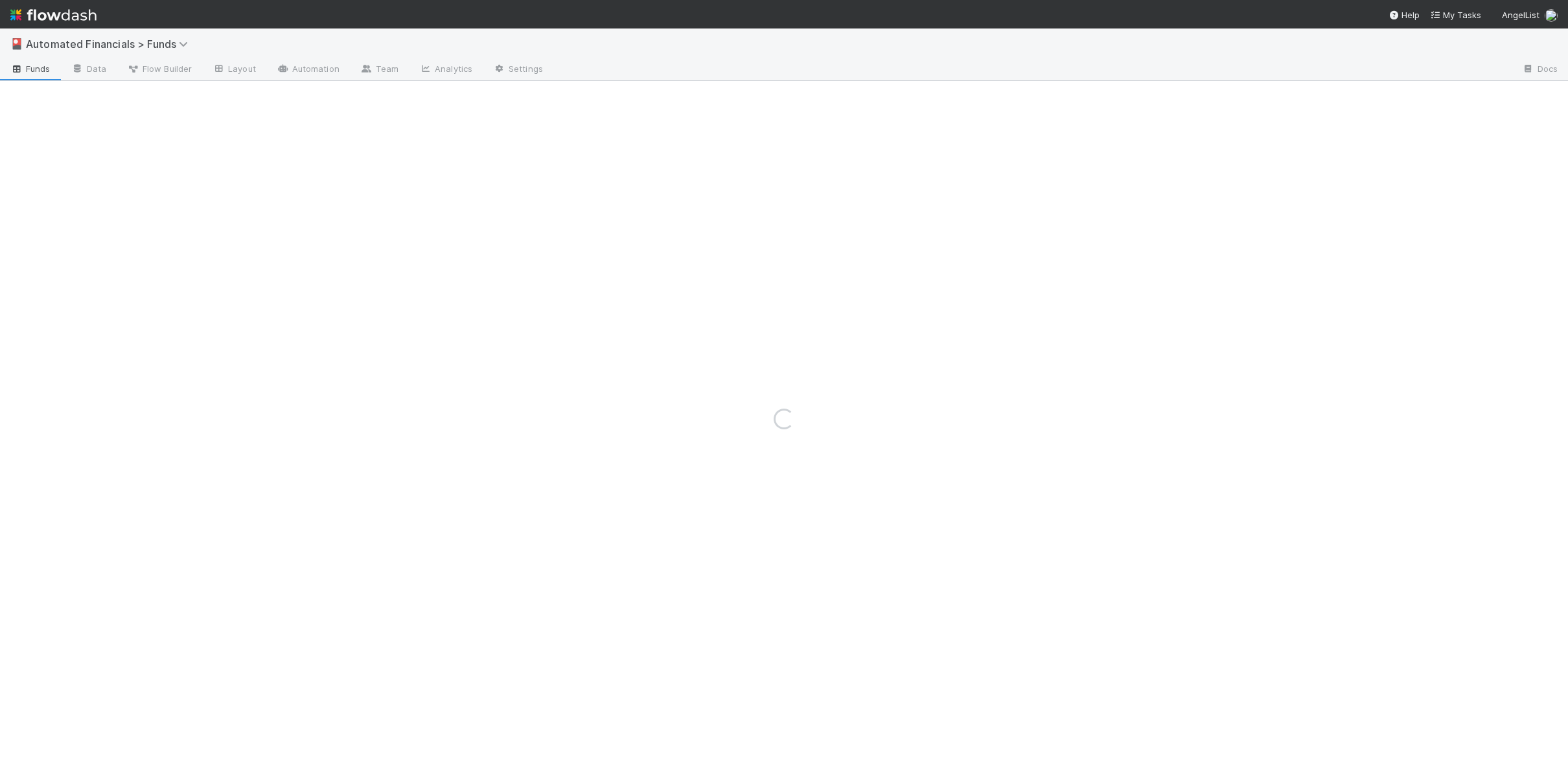
click at [71, 18] on img at bounding box center [54, 14] width 86 height 22
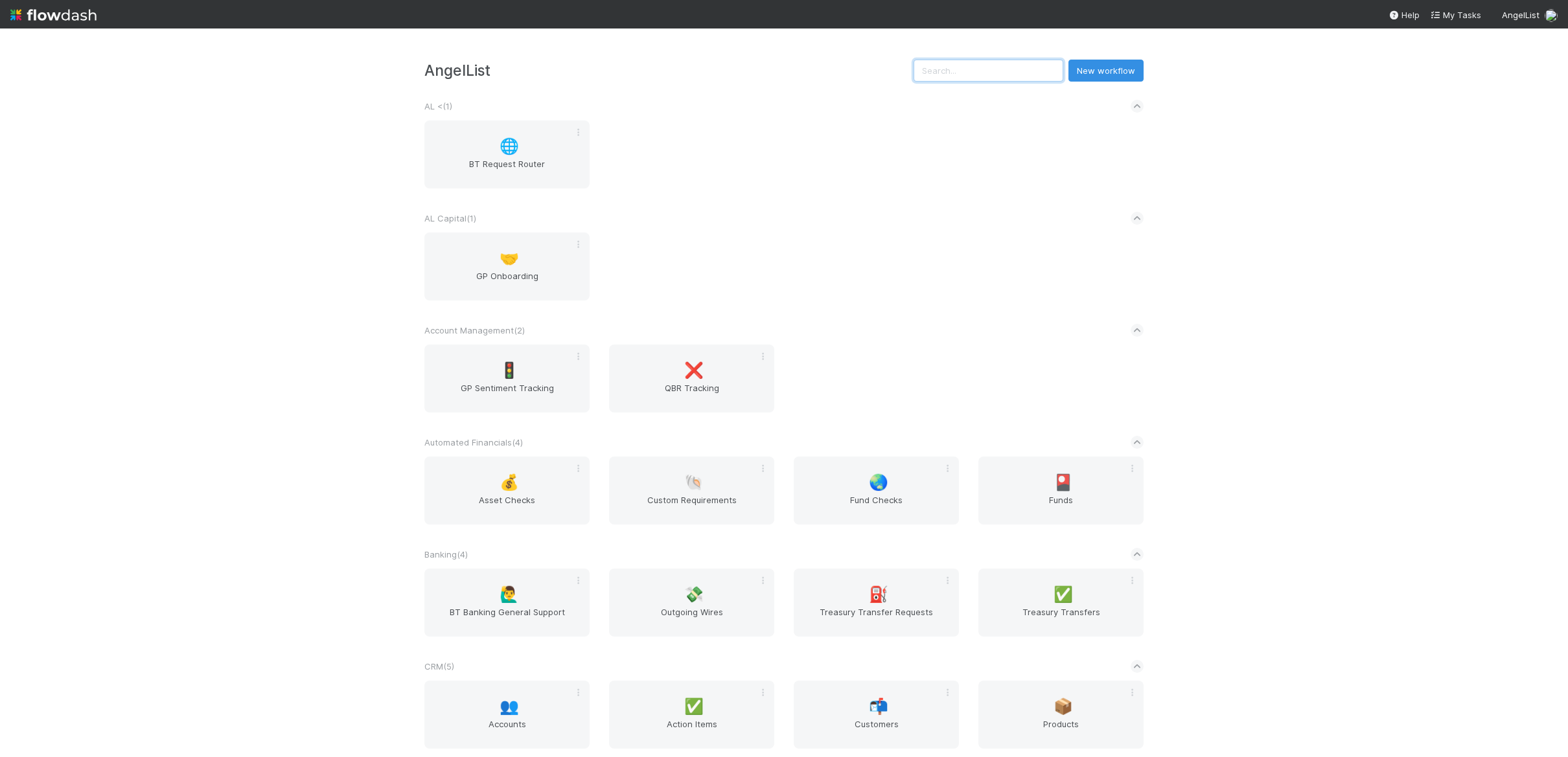
click at [994, 80] on input "text" at bounding box center [989, 70] width 150 height 22
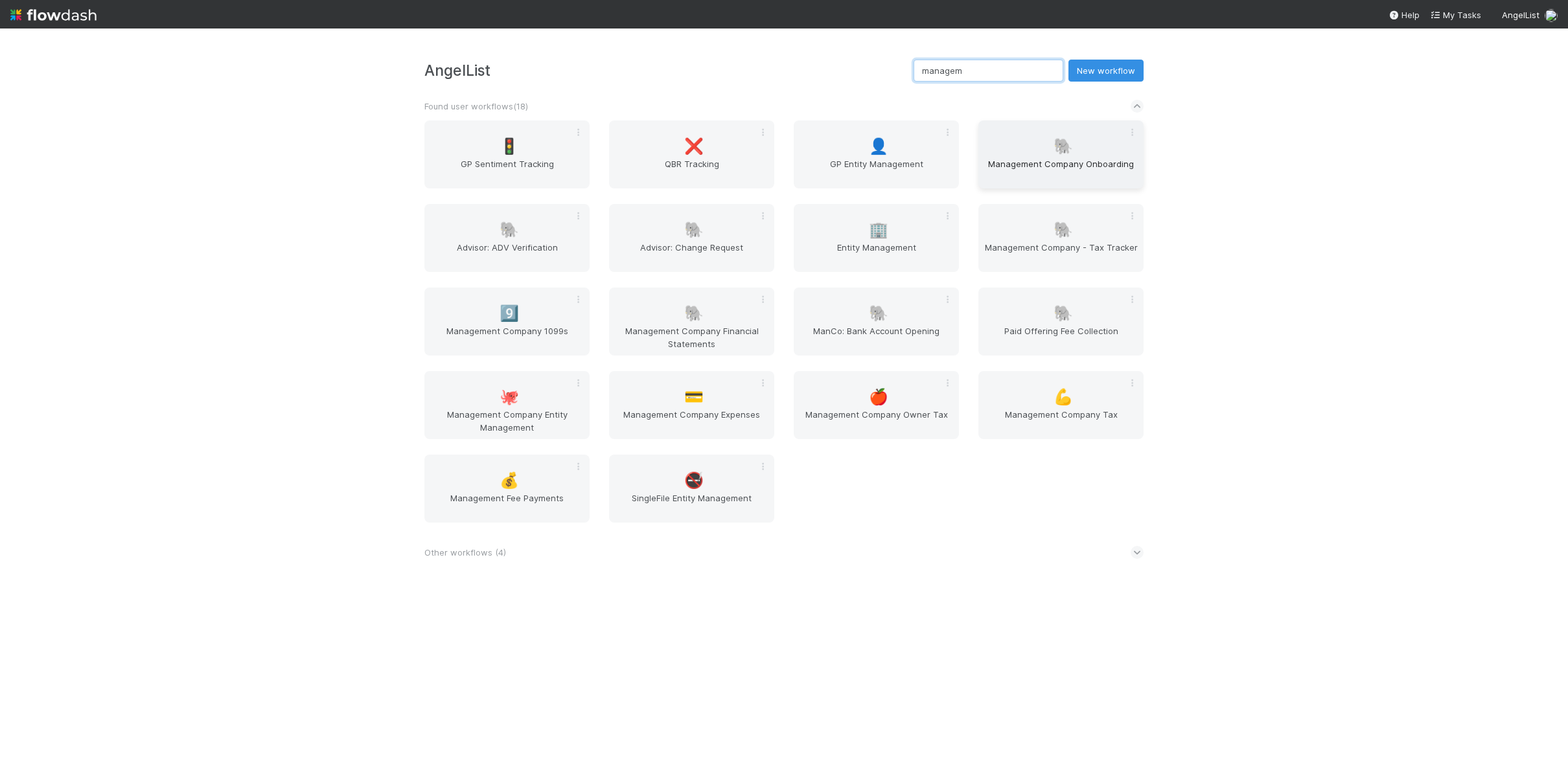
type input "managem"
click at [1036, 158] on span "Management Company Onboarding" at bounding box center [1060, 170] width 155 height 26
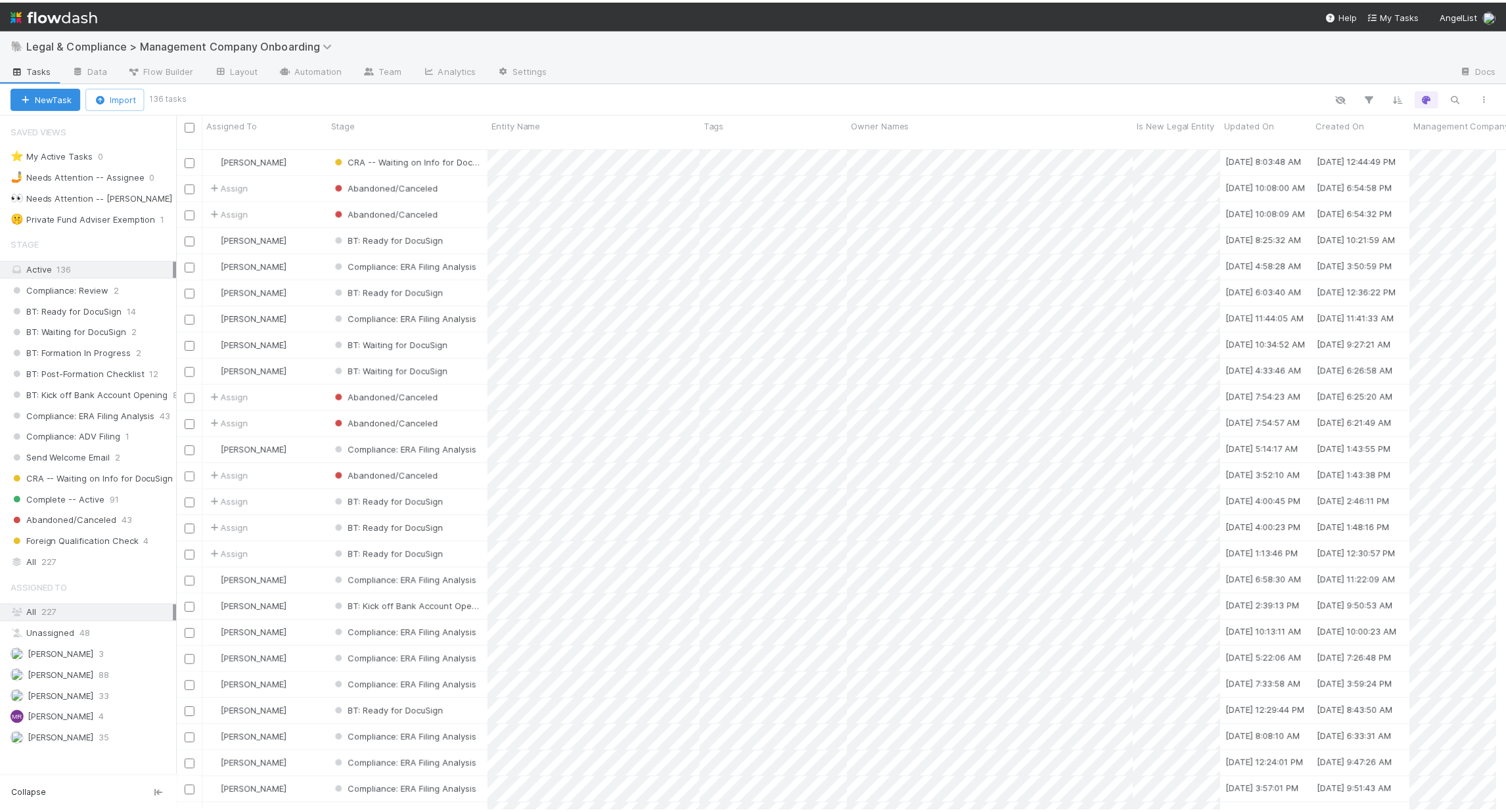
scroll to position [662, 1315]
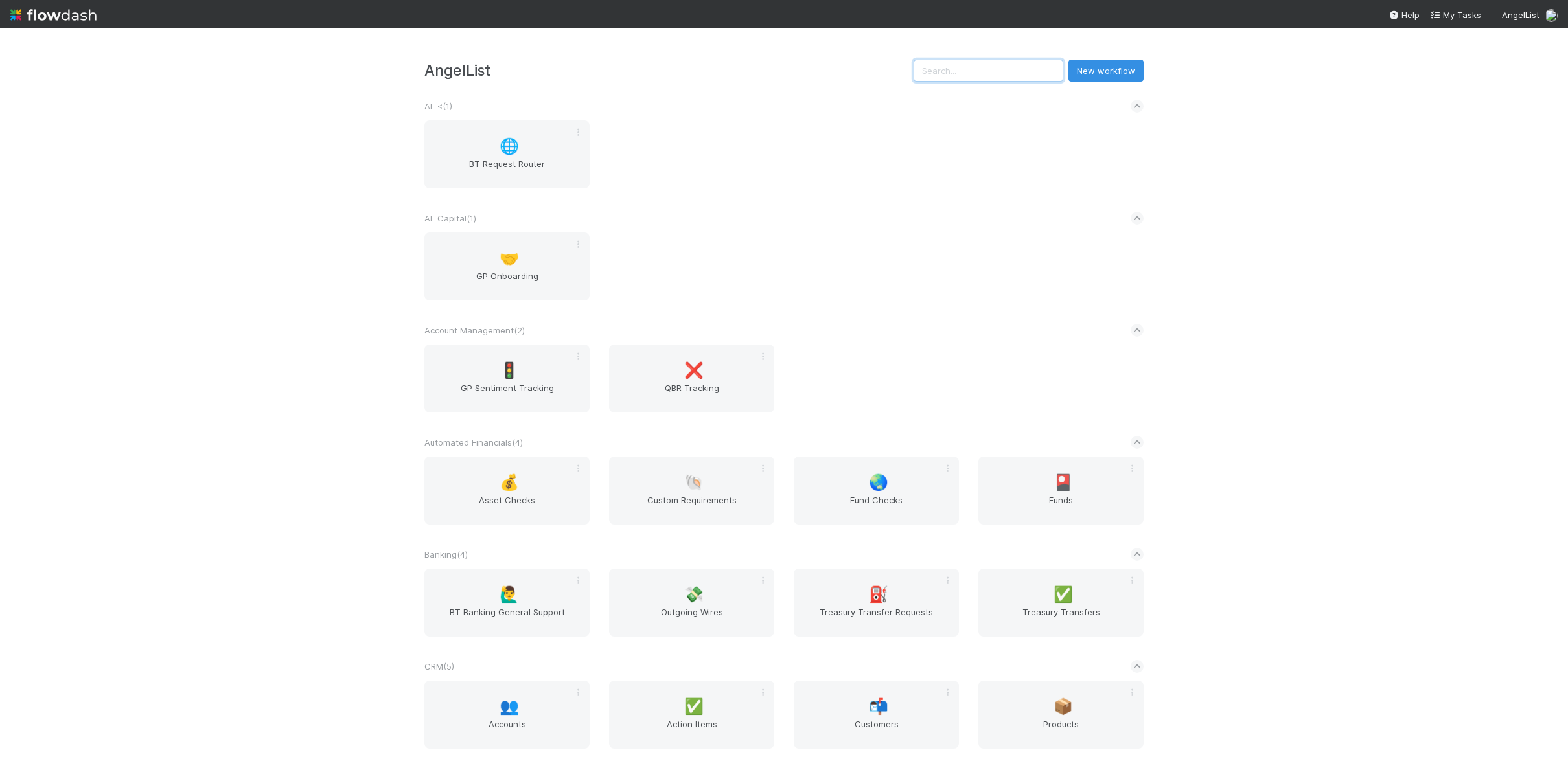
click at [1014, 65] on input "text" at bounding box center [989, 70] width 150 height 22
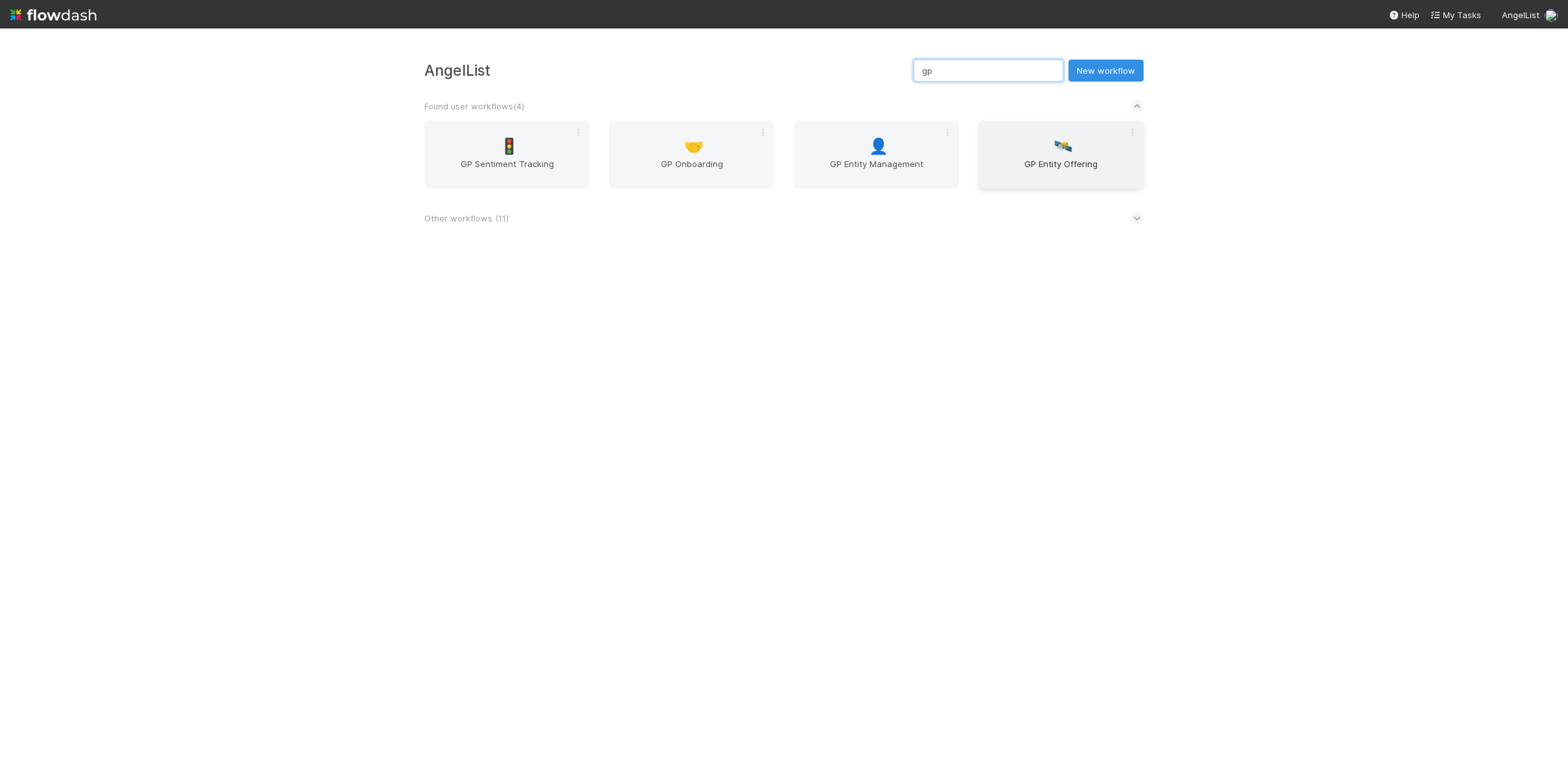
type input "gp"
click at [1054, 151] on span "🛰️" at bounding box center [1064, 146] width 20 height 17
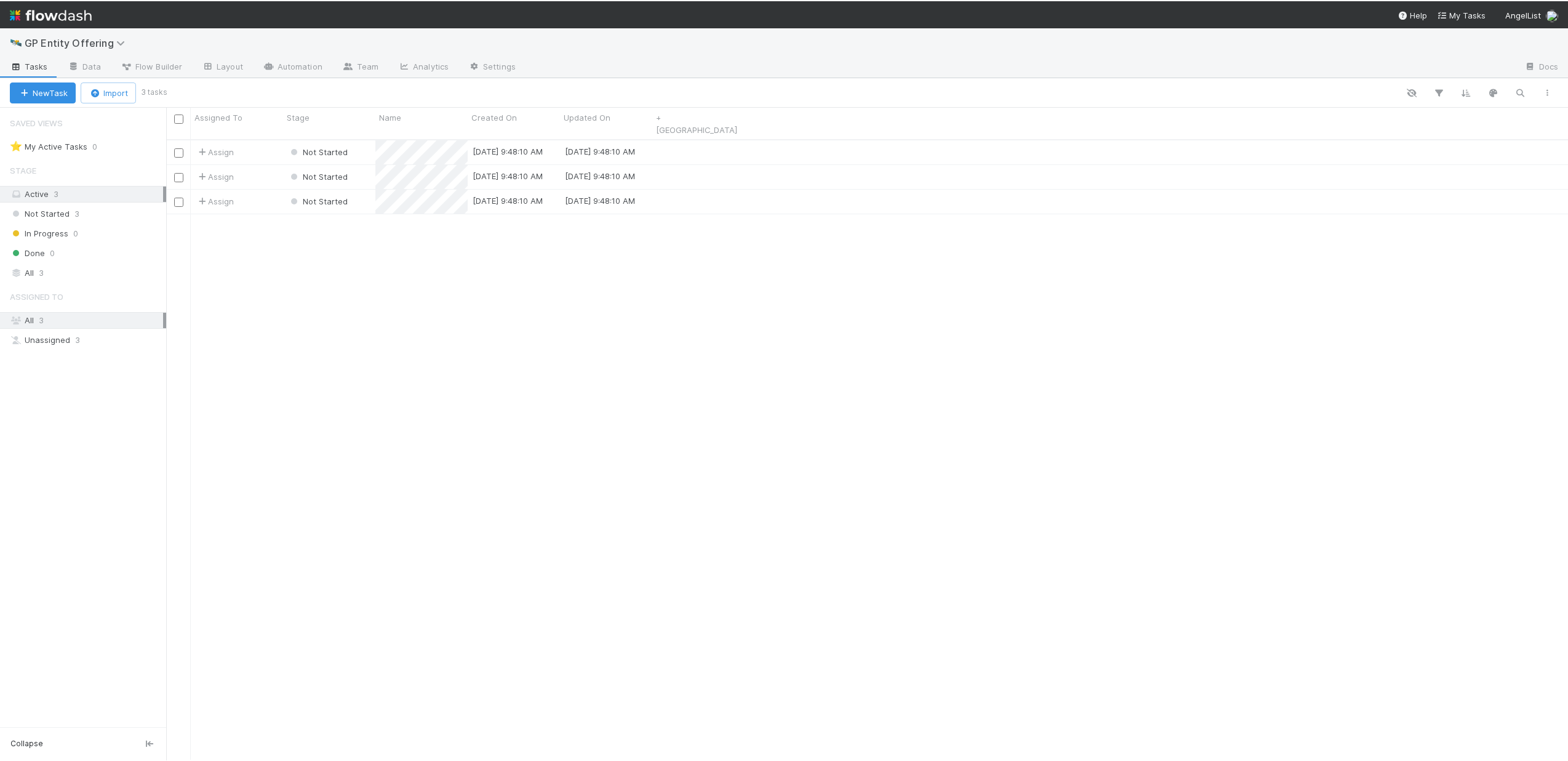
scroll to position [621, 1390]
